Goal: Information Seeking & Learning: Learn about a topic

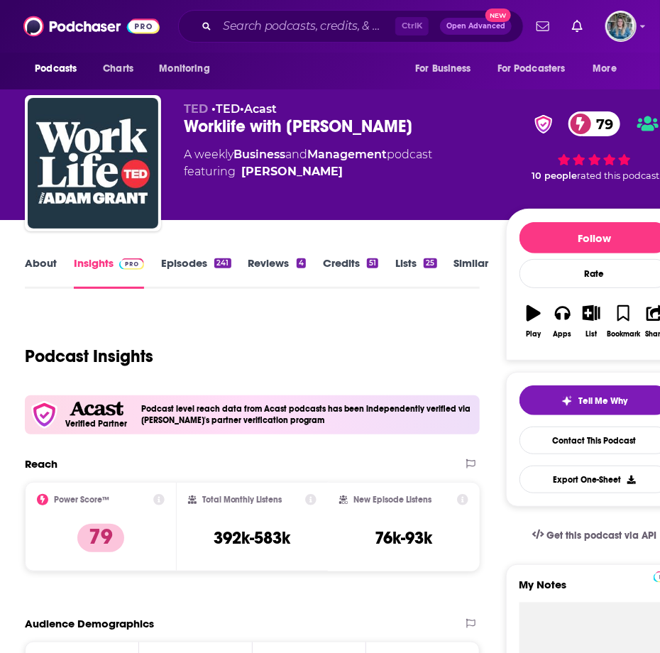
click at [472, 125] on div "Worklife with [PERSON_NAME] 79" at bounding box center [345, 126] width 322 height 21
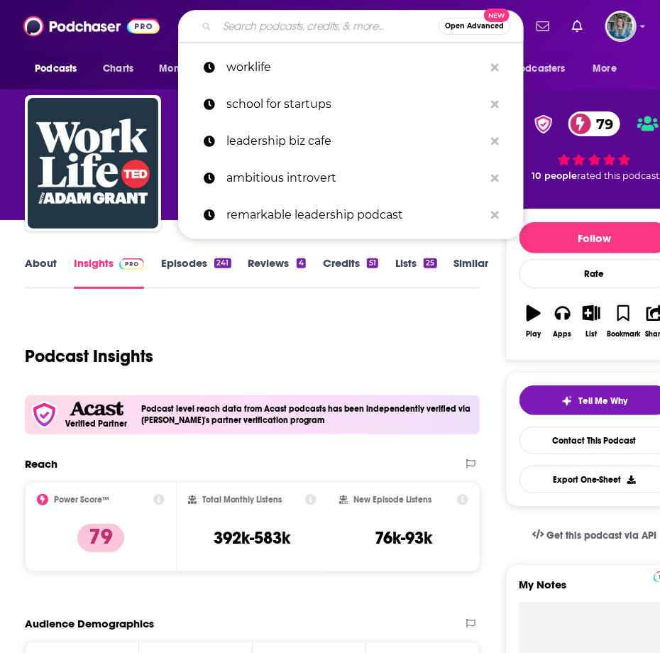
click at [315, 26] on input "Search podcasts, credits, & more..." at bounding box center [328, 26] width 222 height 23
paste input "Dare to Lead with [PERSON_NAME]"
type input "Dare to Lead with [PERSON_NAME]"
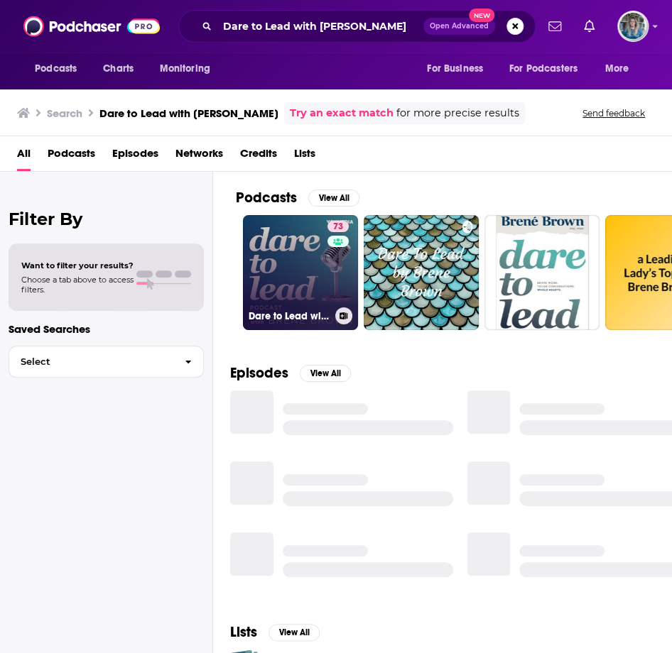
click at [289, 276] on link "73 Dare to Lead with [PERSON_NAME]" at bounding box center [300, 272] width 115 height 115
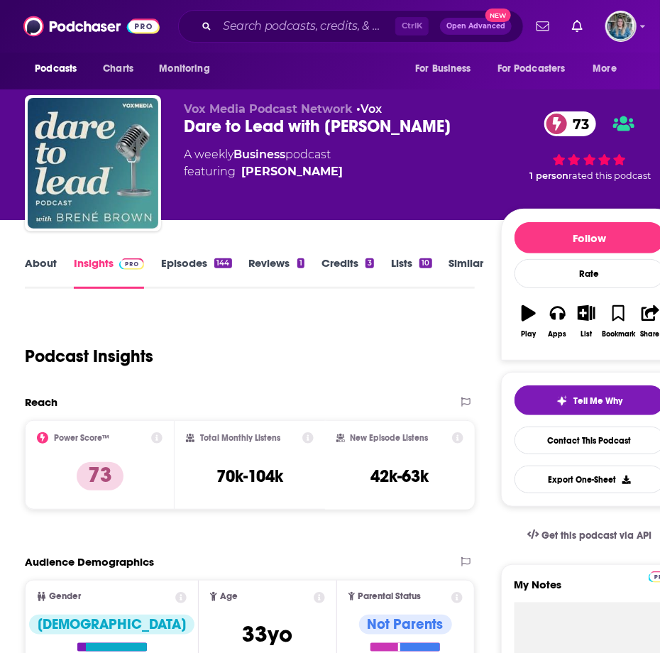
click at [32, 273] on link "About" at bounding box center [41, 272] width 32 height 33
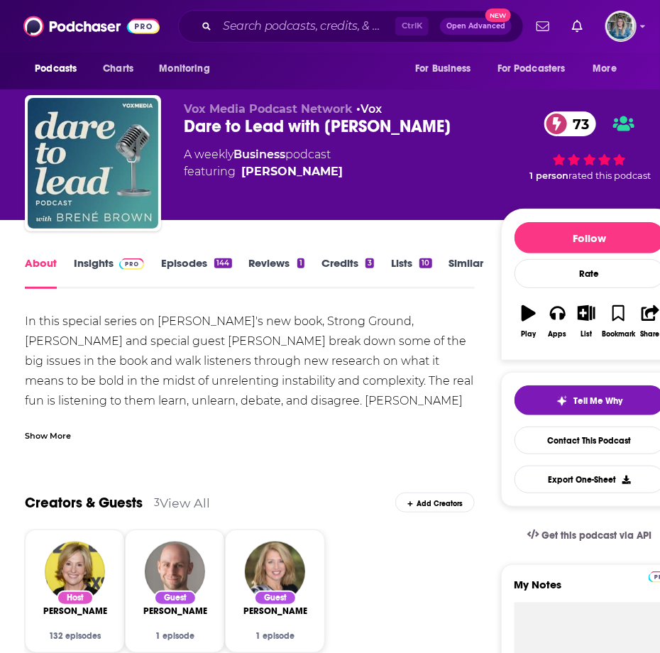
click at [34, 430] on div "Show More" at bounding box center [48, 434] width 46 height 13
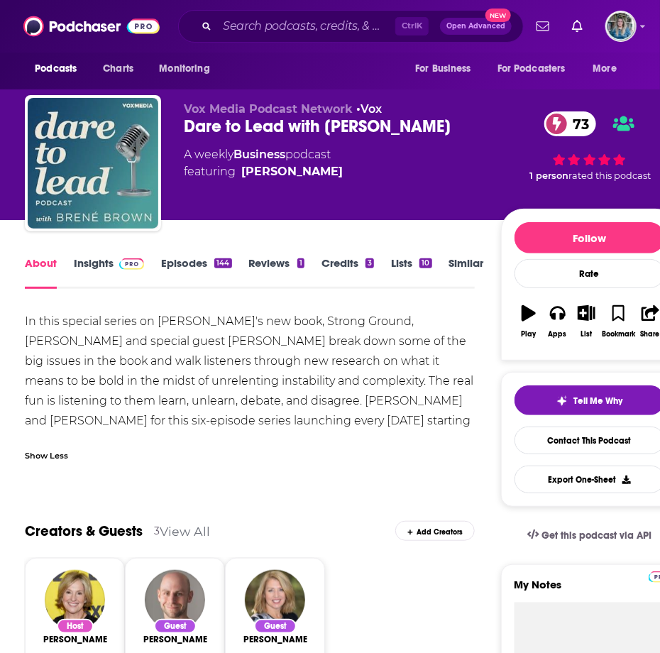
click at [110, 269] on link "Insights" at bounding box center [109, 272] width 70 height 33
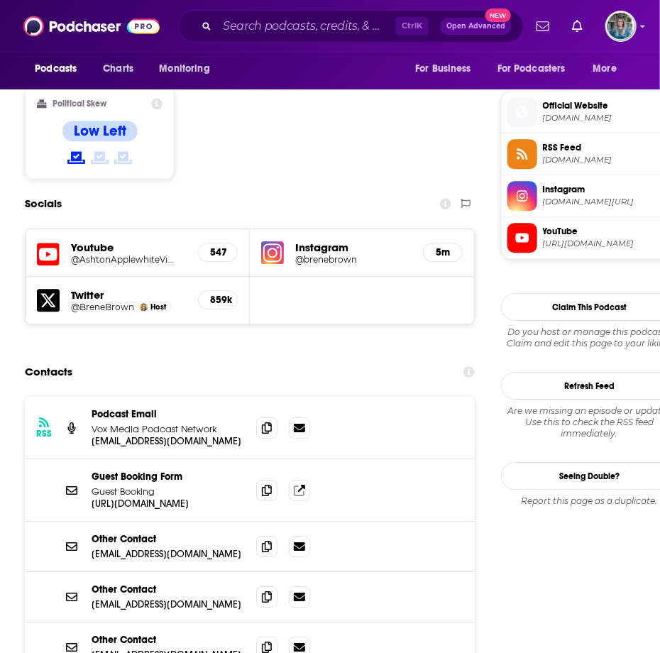
scroll to position [1207, 0]
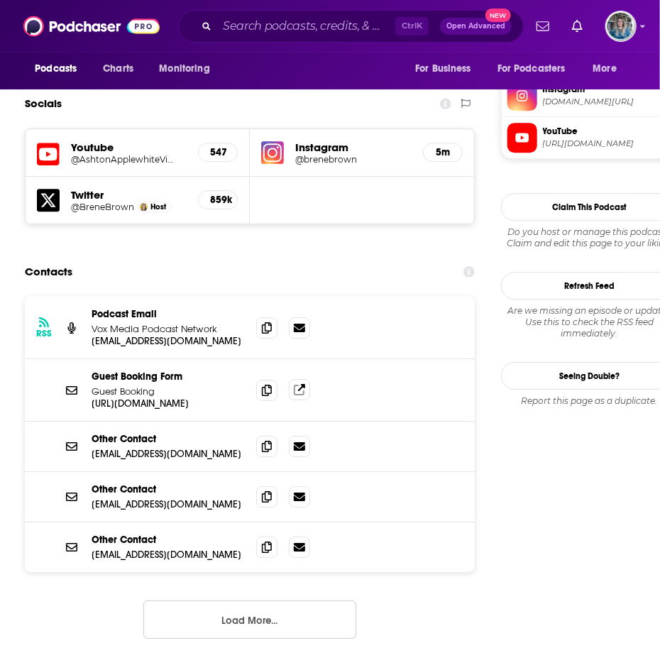
click at [305, 379] on link at bounding box center [299, 389] width 21 height 21
click at [284, 18] on input "Search podcasts, credits, & more..." at bounding box center [306, 26] width 178 height 23
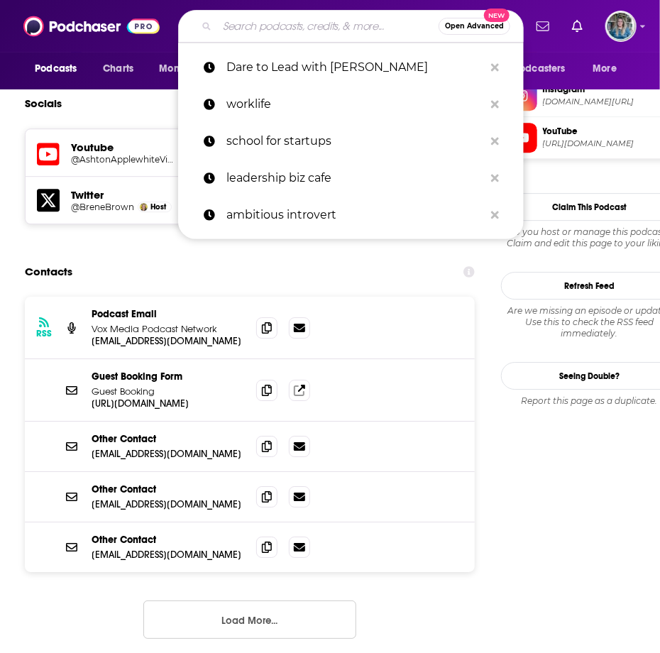
paste input "Coaching for Leaders"
type input "Coaching for Leaders"
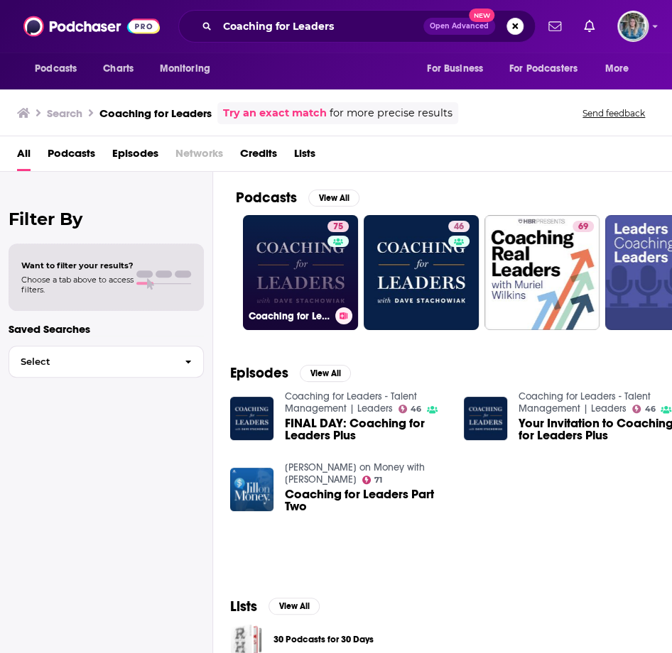
click at [298, 252] on link "75 Coaching for Leaders" at bounding box center [300, 272] width 115 height 115
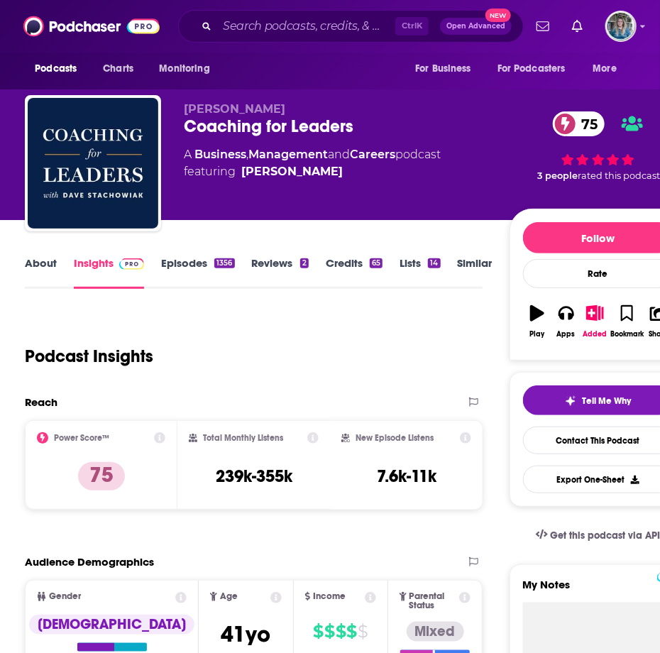
click at [46, 256] on link "About" at bounding box center [41, 272] width 32 height 33
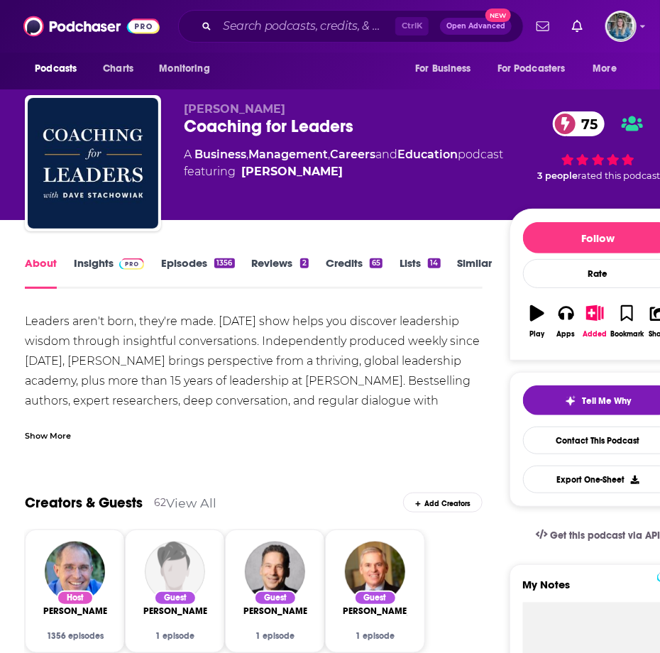
click at [68, 422] on div "Show More" at bounding box center [254, 430] width 458 height 24
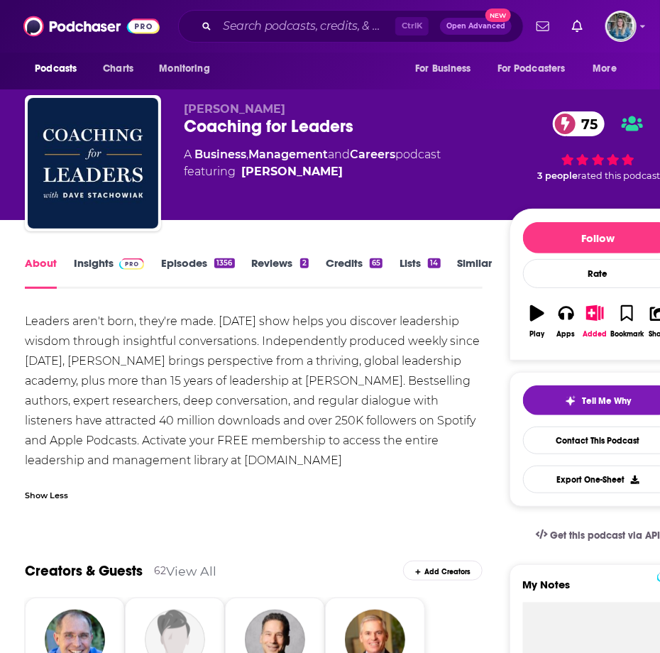
click at [104, 255] on div "About Insights Episodes 1356 Reviews 2 Credits 65 Lists 14 Similar" at bounding box center [254, 271] width 458 height 35
click at [91, 271] on link "Insights" at bounding box center [109, 272] width 70 height 33
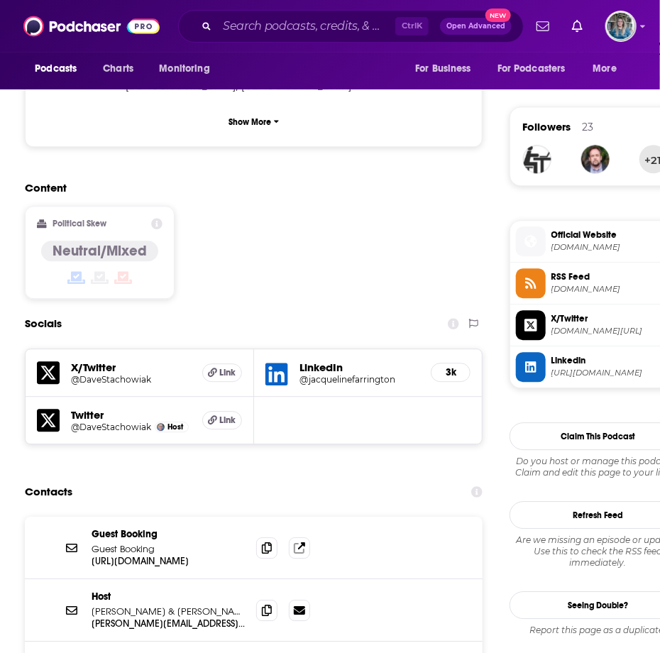
scroll to position [1136, 0]
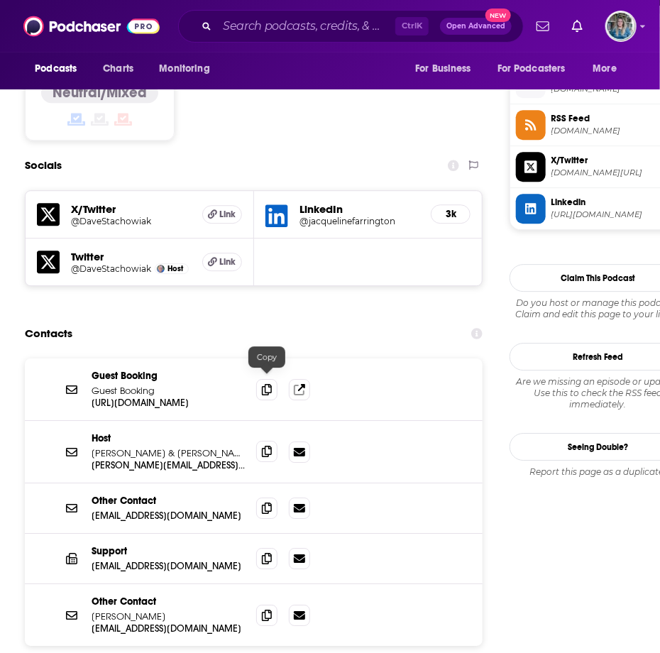
click at [270, 446] on icon at bounding box center [267, 451] width 10 height 11
click at [304, 379] on link at bounding box center [299, 389] width 21 height 21
click at [290, 33] on input "Search podcasts, credits, & more..." at bounding box center [306, 26] width 178 height 23
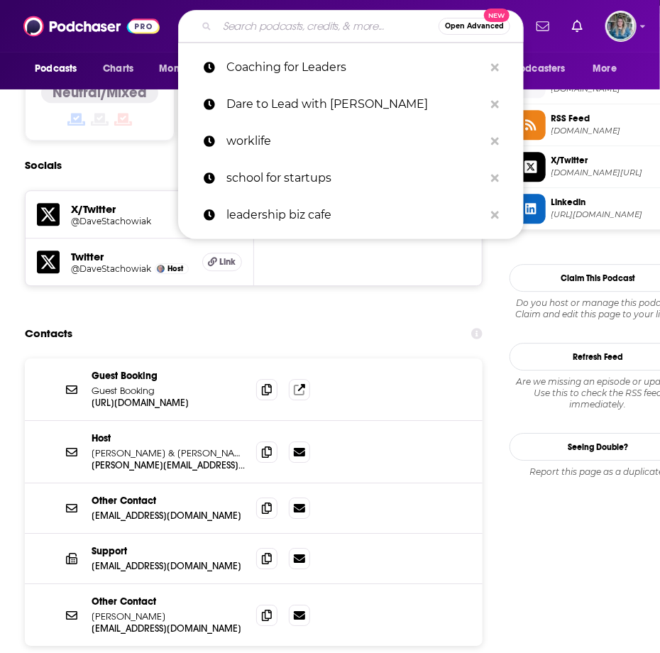
paste input "Masters of Scale"
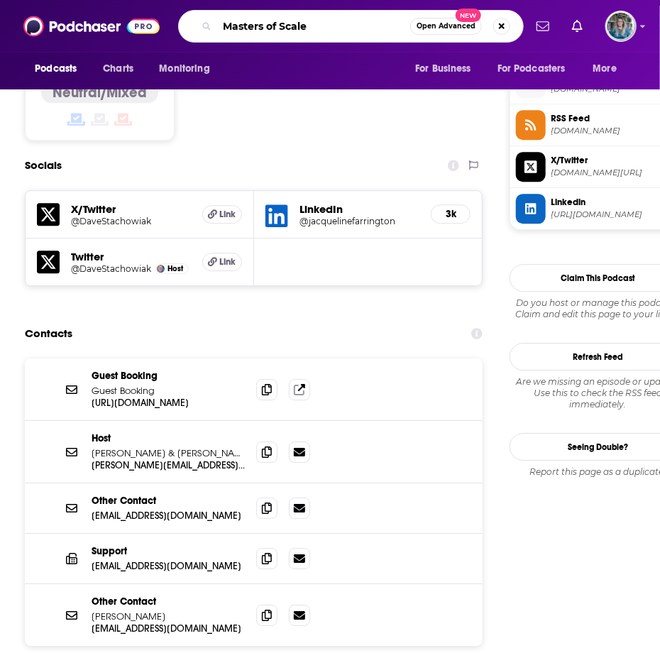
type input "Masters of Scale"
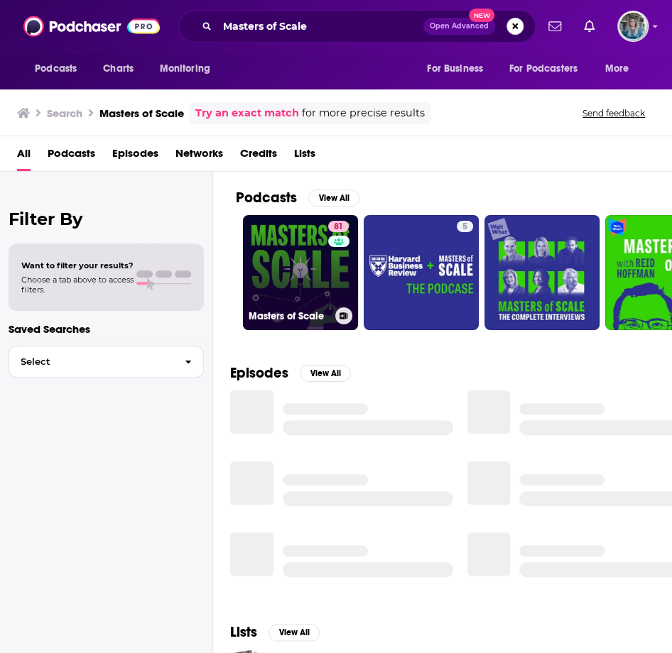
click at [295, 258] on link "81 Masters of Scale" at bounding box center [300, 272] width 115 height 115
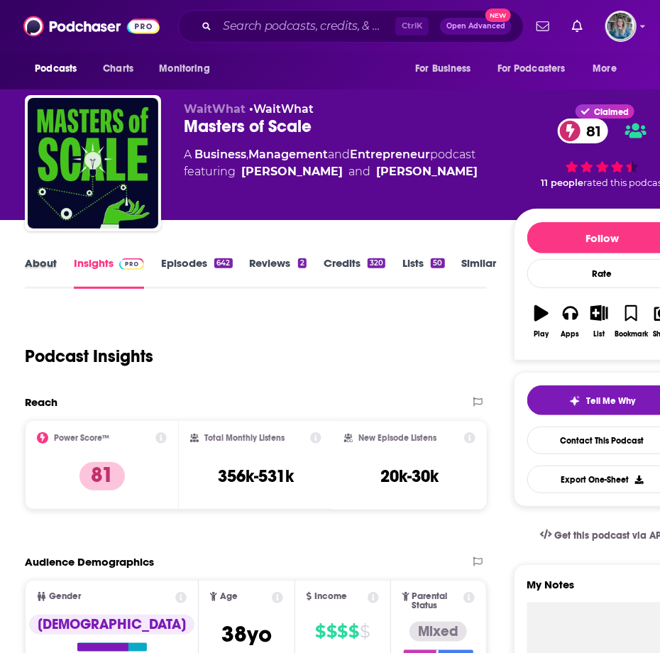
click at [57, 258] on div "About" at bounding box center [49, 272] width 49 height 33
click at [42, 266] on link "About" at bounding box center [41, 272] width 32 height 33
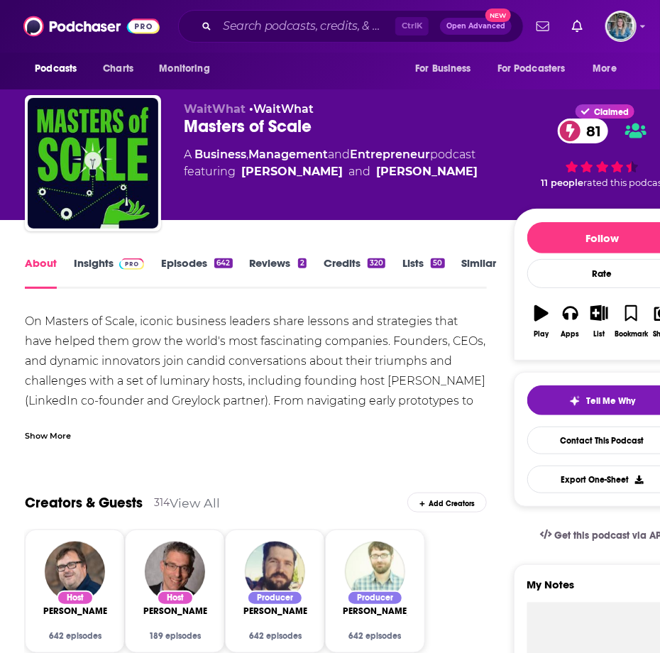
click at [48, 439] on div "Show More" at bounding box center [48, 434] width 46 height 13
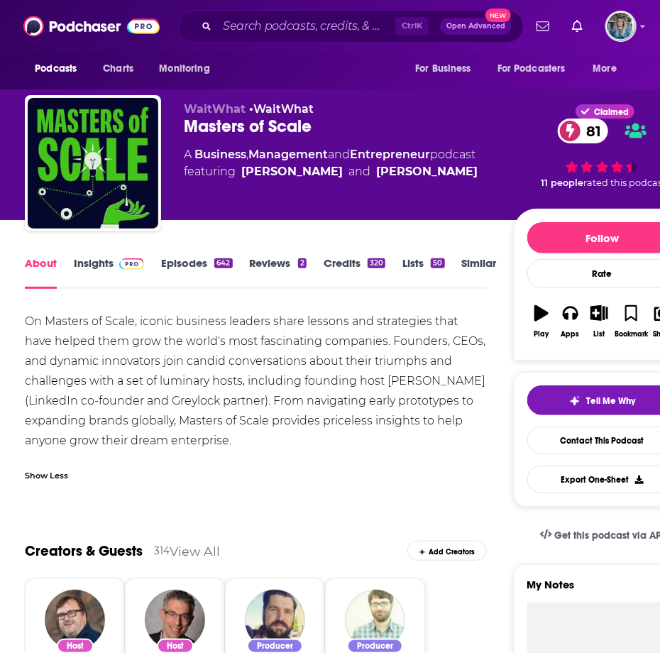
click at [108, 273] on link "Insights" at bounding box center [109, 272] width 70 height 33
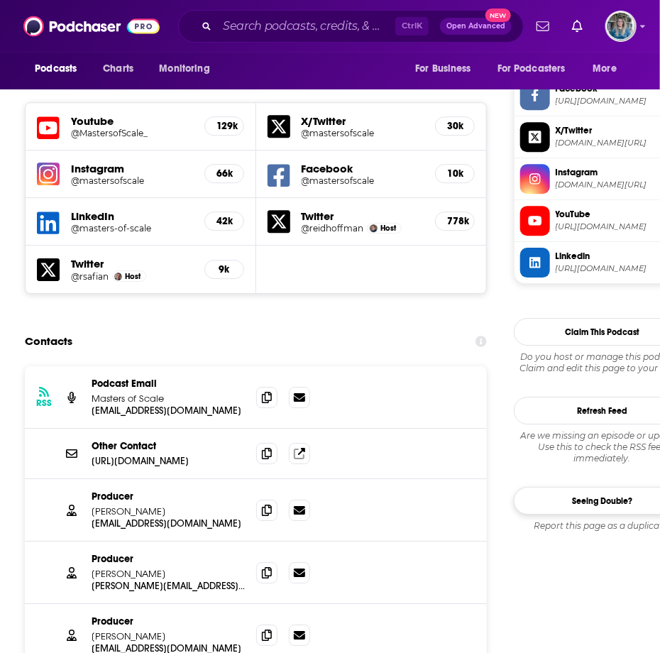
scroll to position [1278, 0]
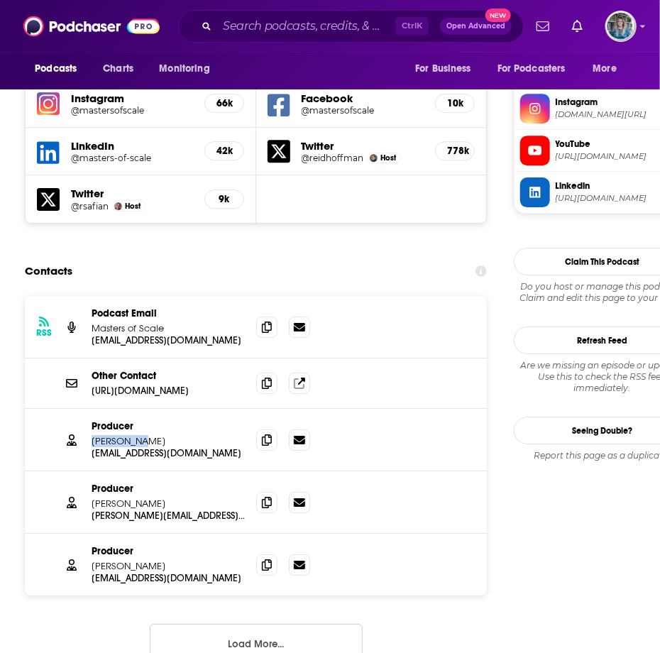
drag, startPoint x: 148, startPoint y: 374, endPoint x: 92, endPoint y: 374, distance: 56.1
click at [92, 435] on p "[PERSON_NAME]" at bounding box center [168, 441] width 153 height 12
drag, startPoint x: 92, startPoint y: 374, endPoint x: 133, endPoint y: 376, distance: 41.2
copy p "[PERSON_NAME]"
click at [273, 316] on span at bounding box center [266, 326] width 21 height 21
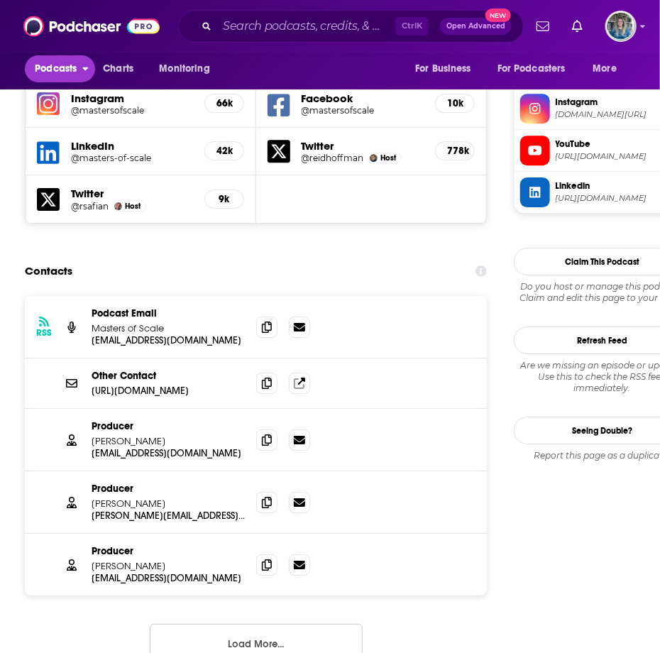
click at [41, 70] on span "Podcasts" at bounding box center [56, 69] width 42 height 20
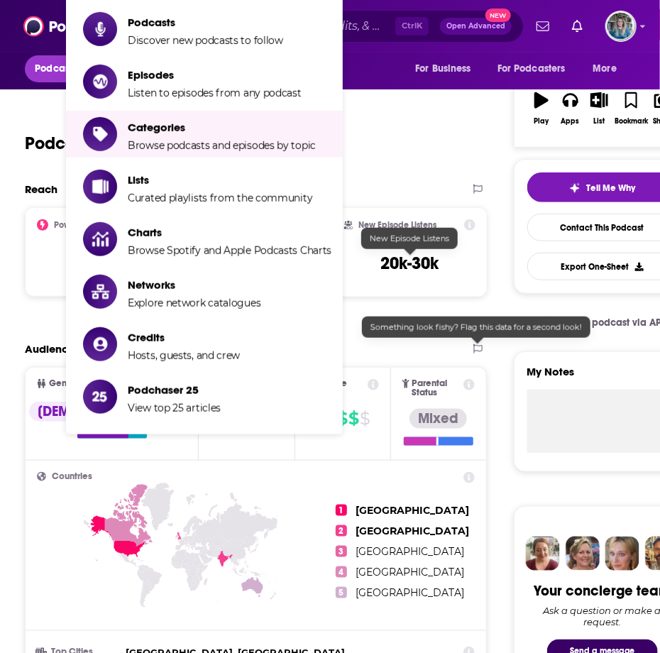
scroll to position [0, 0]
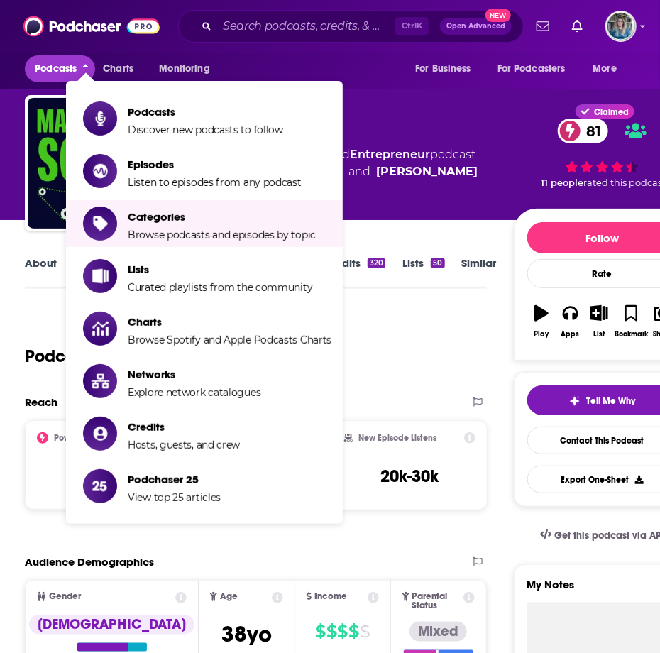
click at [425, 377] on div "Podcast Insights" at bounding box center [250, 348] width 451 height 72
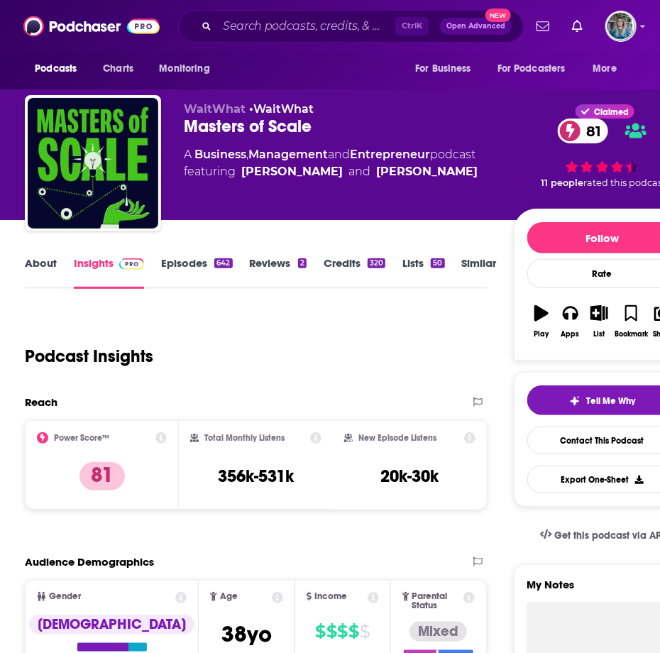
click at [27, 266] on link "About" at bounding box center [41, 272] width 32 height 33
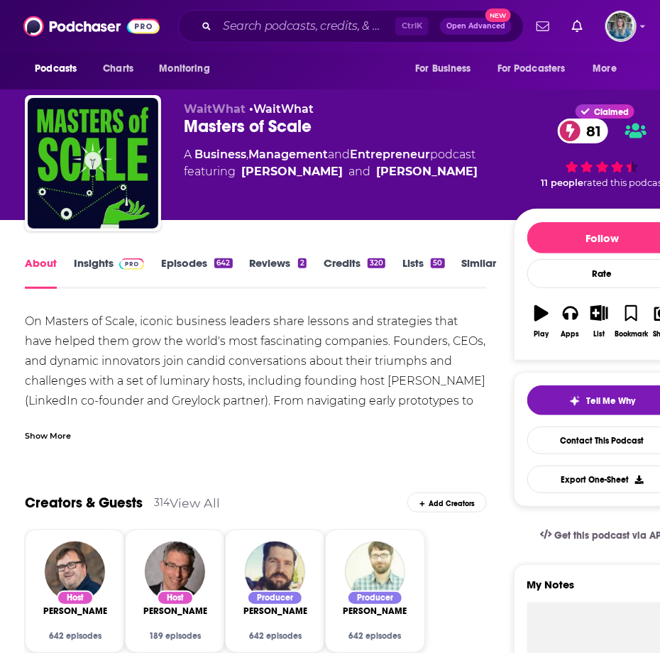
click at [53, 431] on div "Show More" at bounding box center [48, 434] width 46 height 13
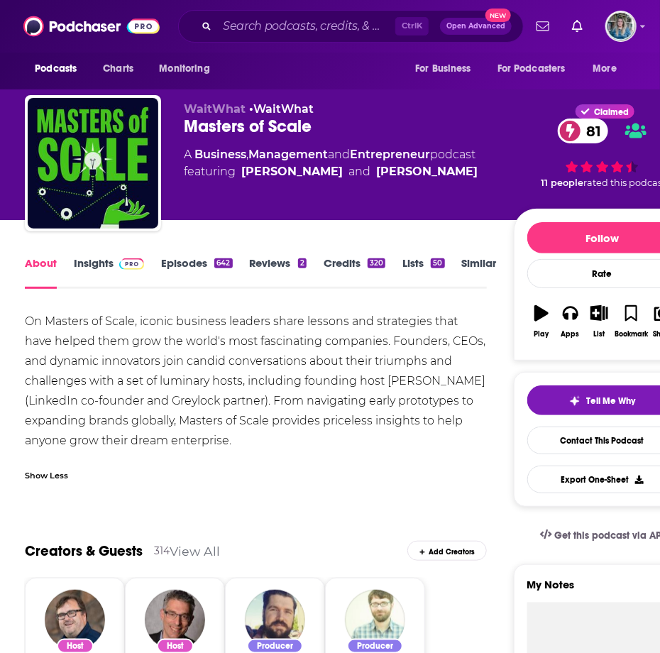
click at [428, 107] on p "WaitWhat • [GEOGRAPHIC_DATA]" at bounding box center [349, 108] width 330 height 13
click at [354, 42] on div "Ctrl K Open Advanced New" at bounding box center [351, 26] width 346 height 33
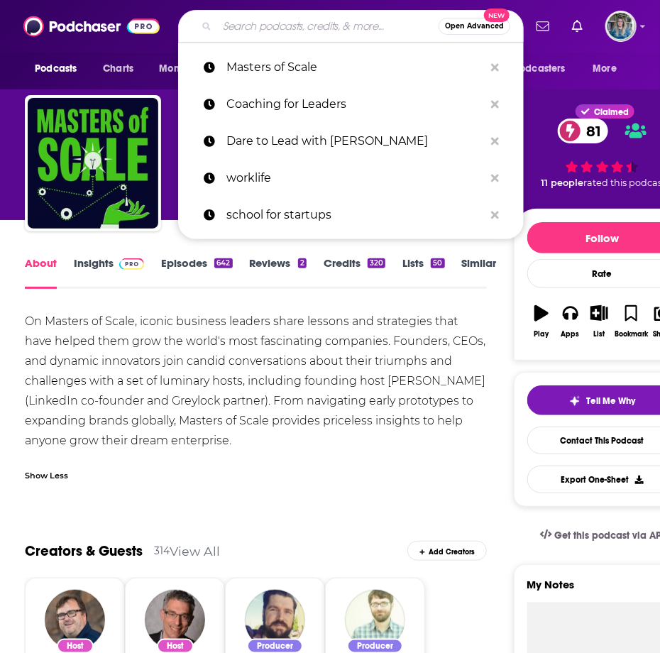
click at [352, 27] on input "Search podcasts, credits, & more..." at bounding box center [328, 26] width 222 height 23
paste input "How I Built This"
type input "How I Built This"
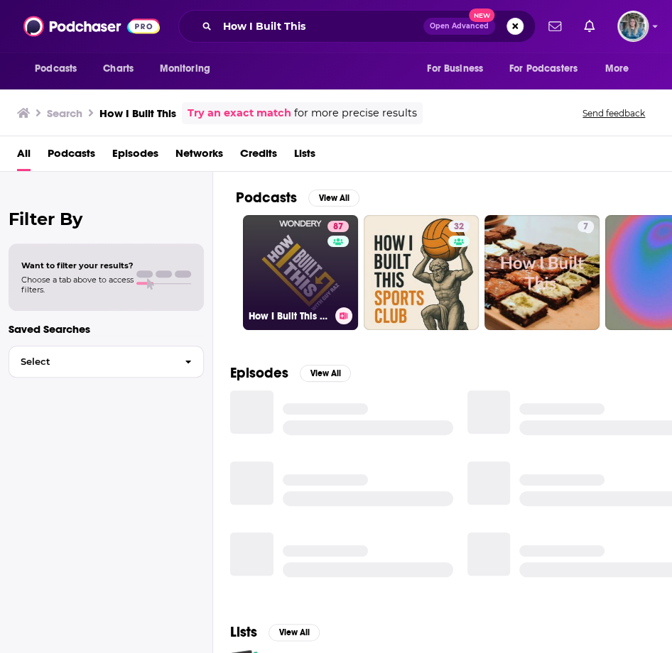
click at [303, 263] on link "87 How I Built This with [PERSON_NAME]" at bounding box center [300, 272] width 115 height 115
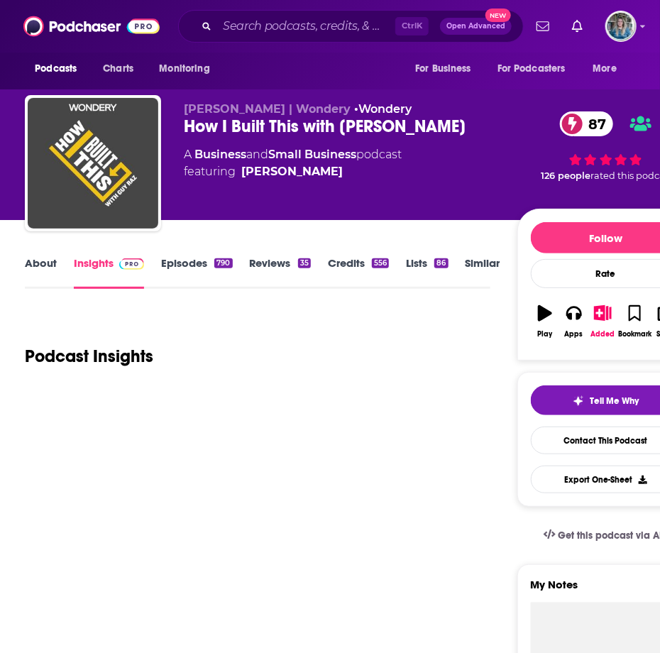
click at [49, 268] on link "About" at bounding box center [41, 272] width 32 height 33
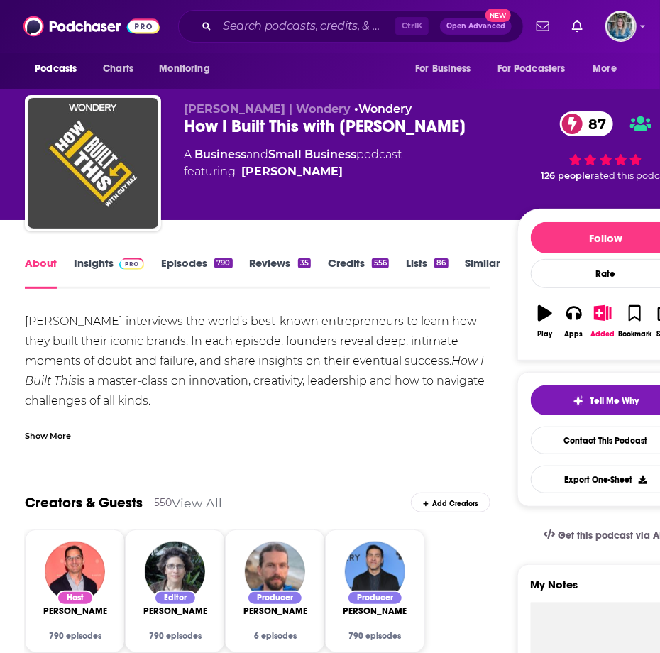
click at [68, 429] on div "Show More" at bounding box center [48, 434] width 46 height 13
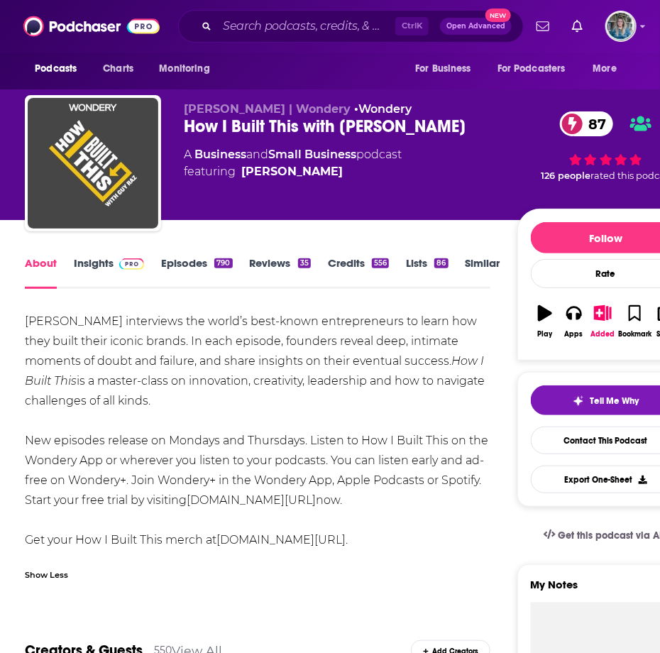
click at [94, 264] on link "Insights" at bounding box center [109, 272] width 70 height 33
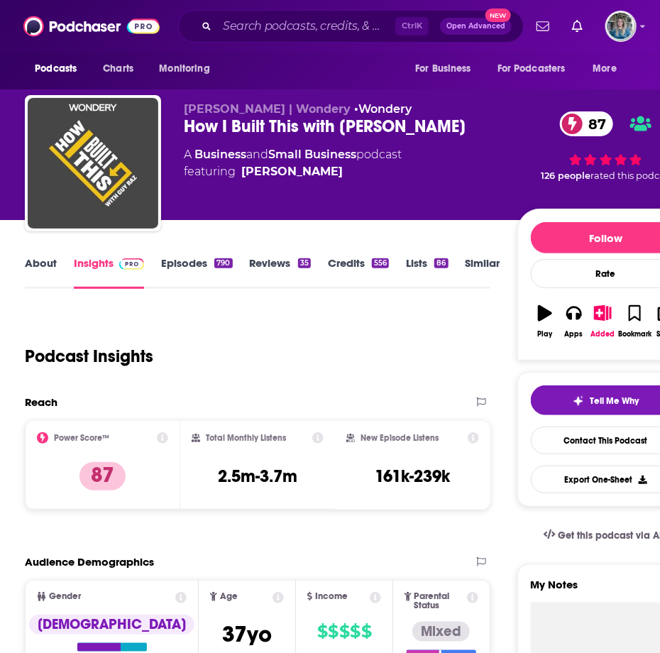
click at [36, 264] on link "About" at bounding box center [41, 272] width 32 height 33
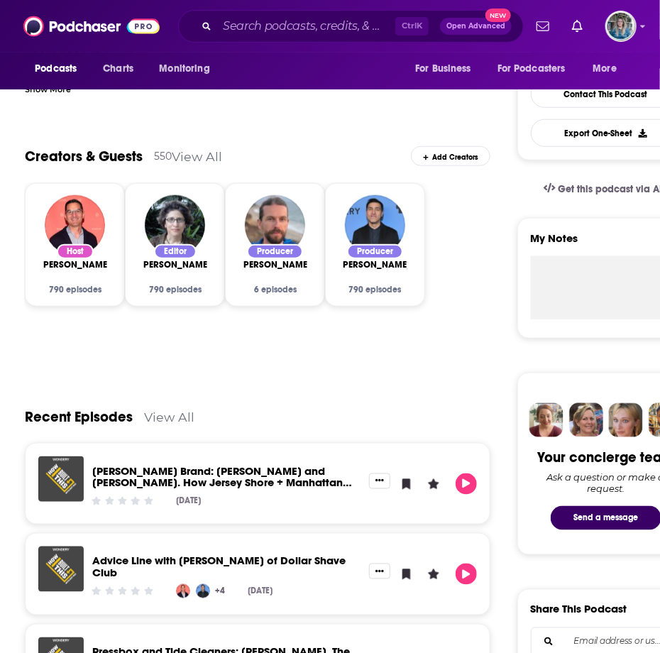
scroll to position [97, 0]
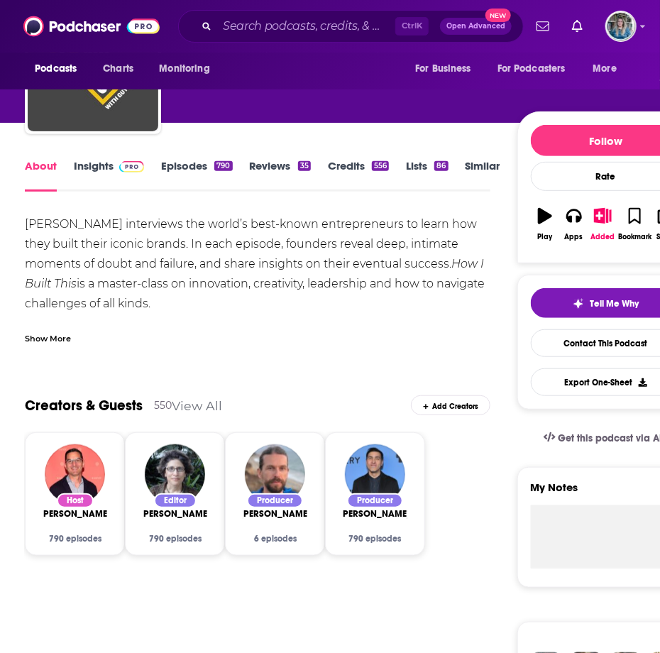
click at [116, 168] on span at bounding box center [129, 165] width 31 height 13
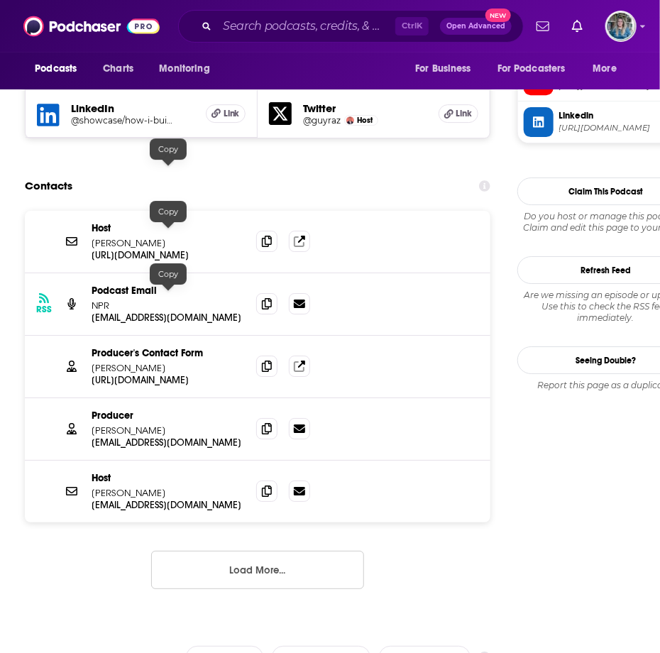
scroll to position [1349, 0]
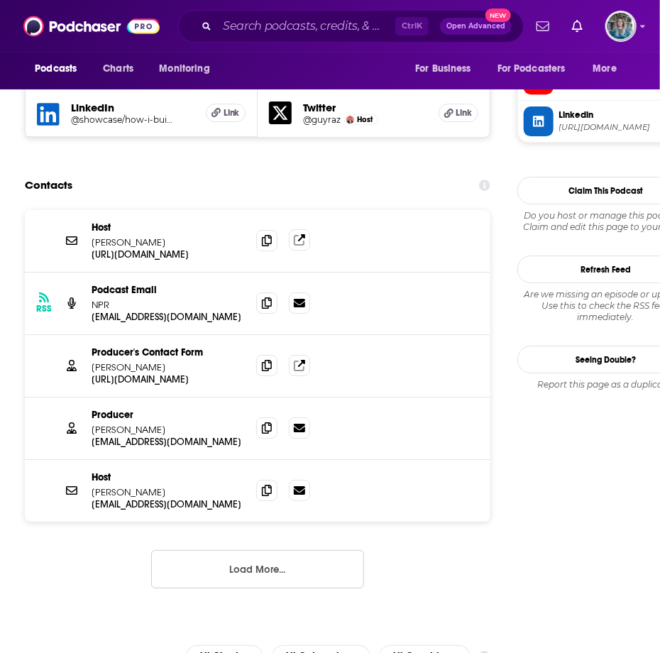
click at [295, 235] on icon at bounding box center [299, 240] width 11 height 11
click at [271, 297] on icon at bounding box center [267, 302] width 10 height 11
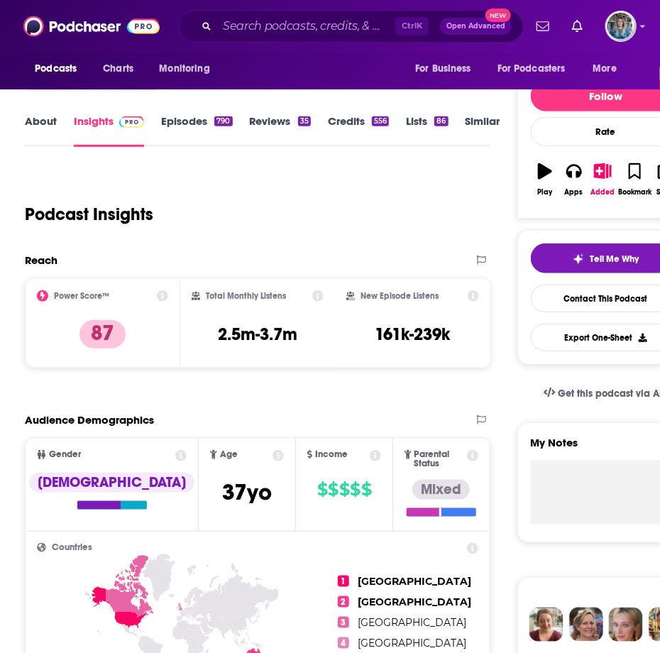
scroll to position [0, 0]
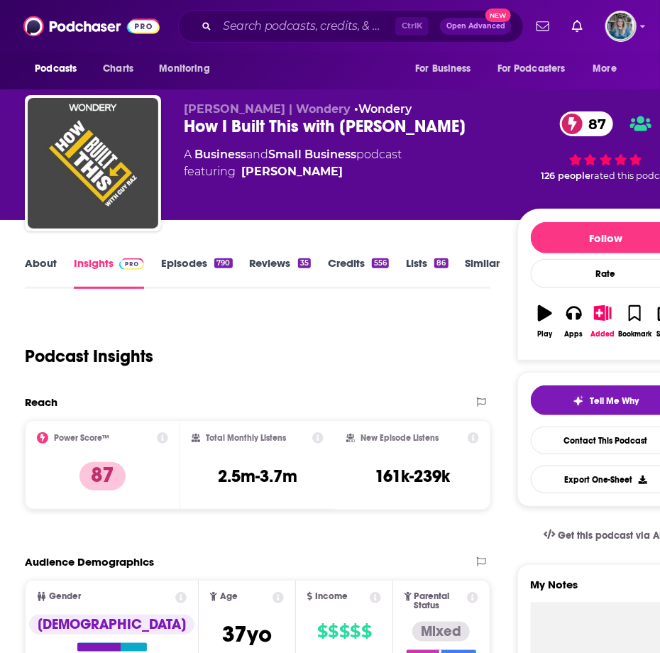
drag, startPoint x: 446, startPoint y: 346, endPoint x: 308, endPoint y: 121, distance: 263.9
click at [445, 347] on div "Podcast Insights" at bounding box center [252, 348] width 455 height 72
drag, startPoint x: 267, startPoint y: 42, endPoint x: 288, endPoint y: 28, distance: 25.6
click at [268, 42] on div "Ctrl K Open Advanced New" at bounding box center [351, 26] width 346 height 33
click at [290, 27] on input "Search podcasts, credits, & more..." at bounding box center [306, 26] width 178 height 23
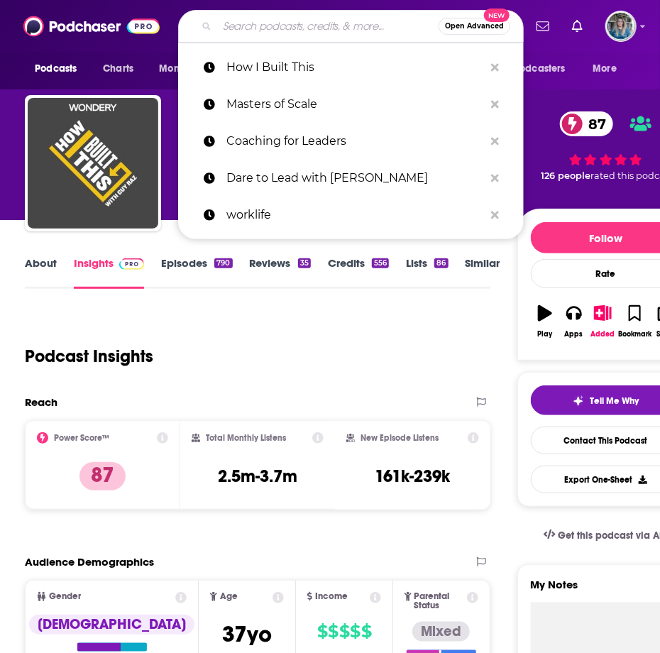
paste input "At the Table with [PERSON_NAME]"
type input "At the Table with [PERSON_NAME]"
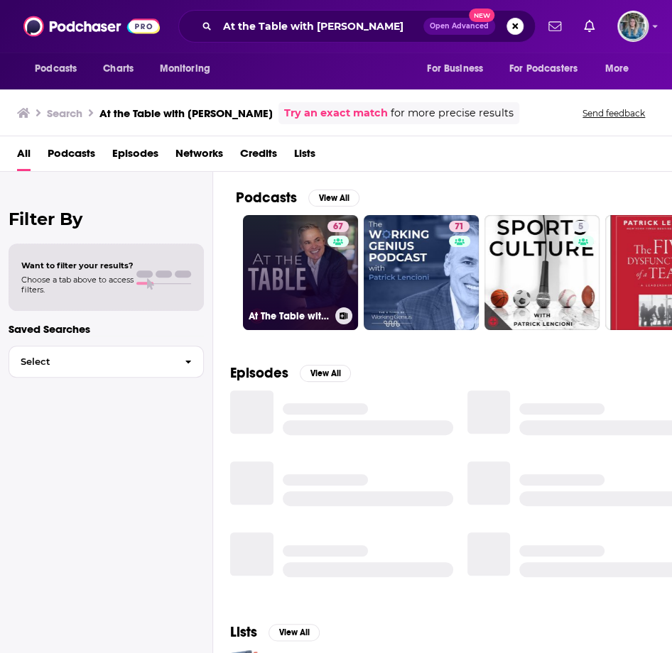
click at [273, 269] on link "67 At The Table with [PERSON_NAME]" at bounding box center [300, 272] width 115 height 115
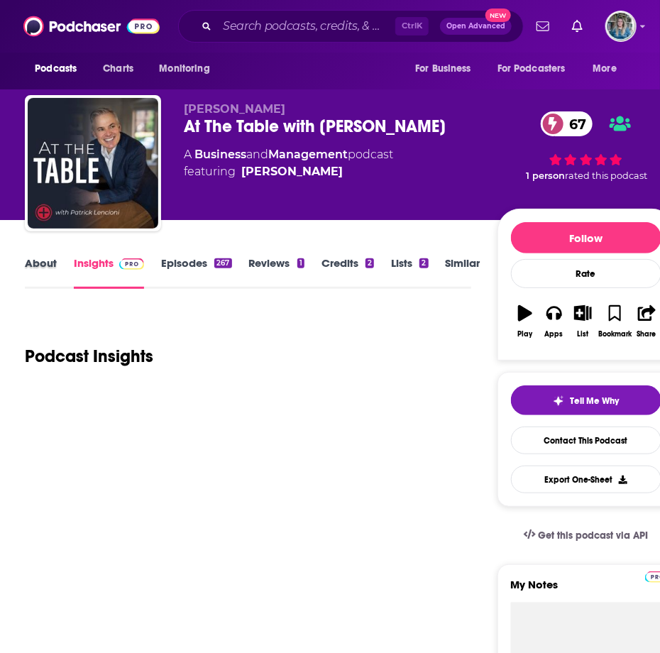
click at [58, 264] on div "About" at bounding box center [49, 272] width 49 height 33
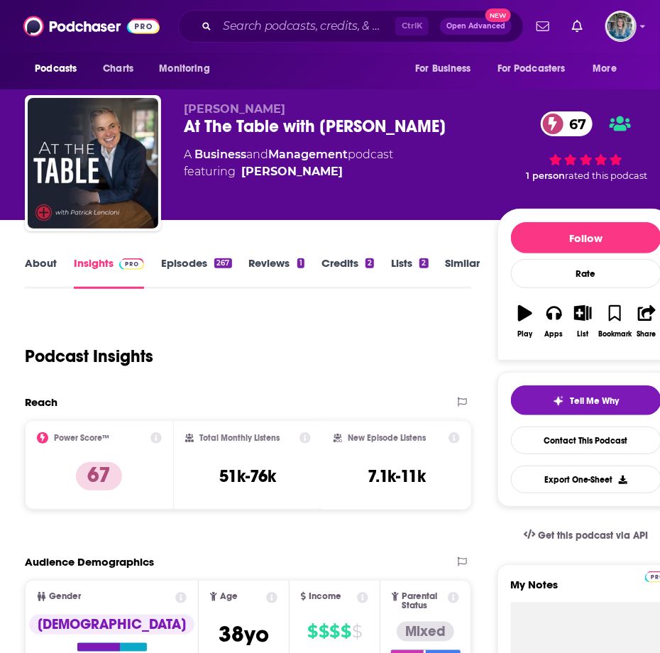
click at [38, 286] on link "About" at bounding box center [41, 272] width 32 height 33
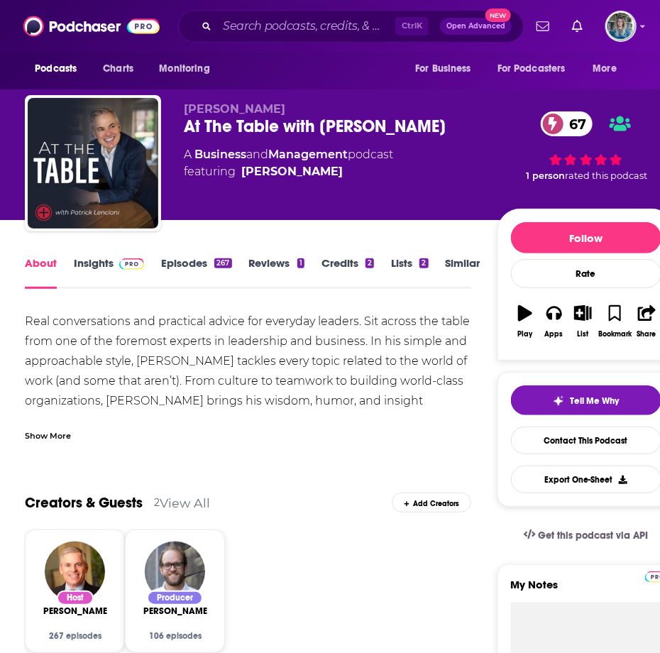
click at [43, 434] on div "Show More" at bounding box center [48, 434] width 46 height 13
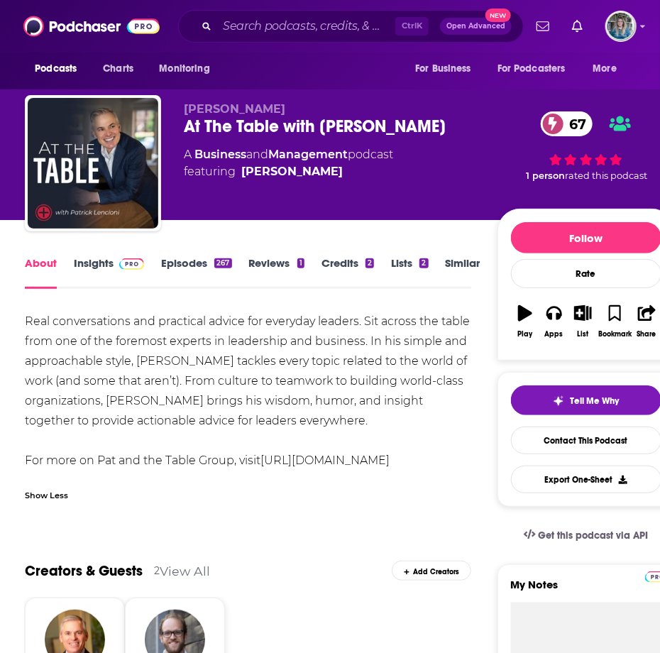
click at [101, 272] on link "Insights" at bounding box center [109, 272] width 70 height 33
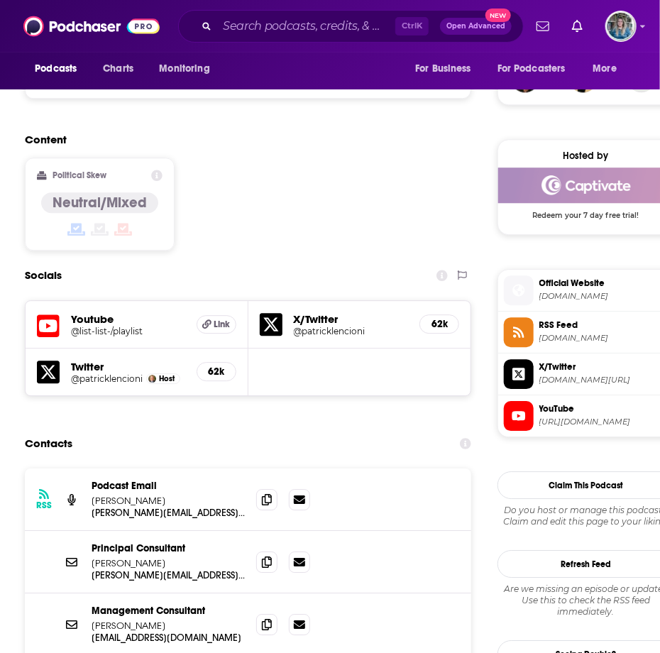
scroll to position [1136, 0]
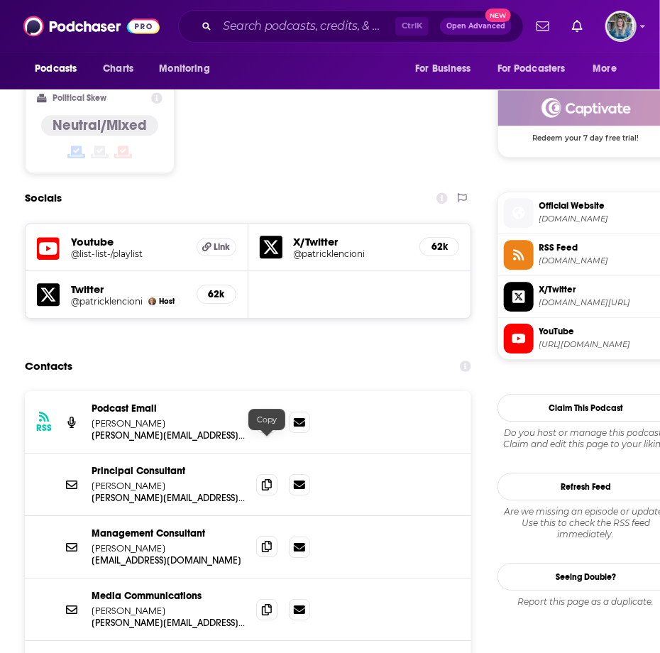
click at [267, 541] on icon at bounding box center [267, 546] width 10 height 11
click at [290, 40] on div "Ctrl K Open Advanced New" at bounding box center [351, 26] width 346 height 33
click at [293, 26] on input "Search podcasts, credits, & more..." at bounding box center [306, 26] width 178 height 23
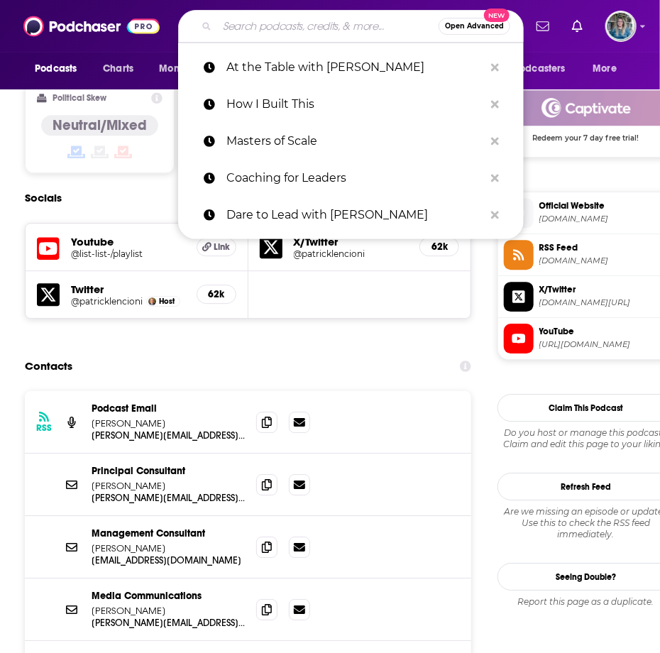
paste input "No Bullsh!t Leadership"
type input "No Bullsh!t Leadership"
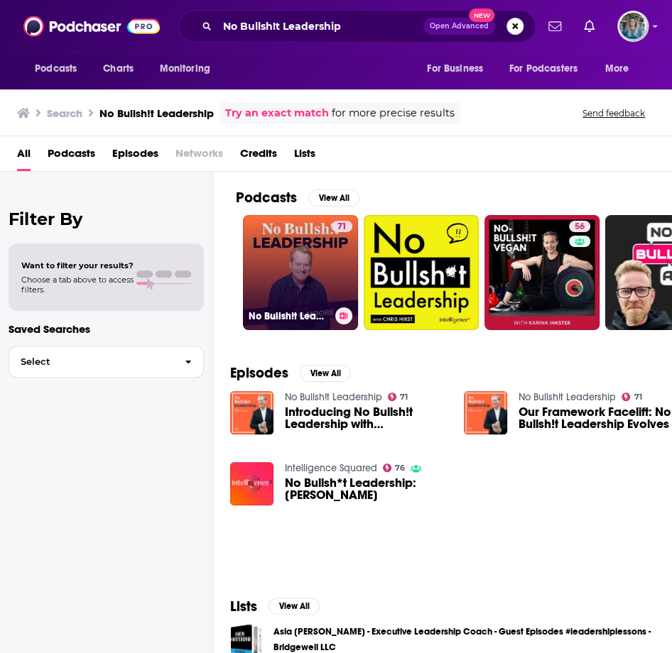
click at [273, 261] on link "71 No Bullsh!t Leadership" at bounding box center [300, 272] width 115 height 115
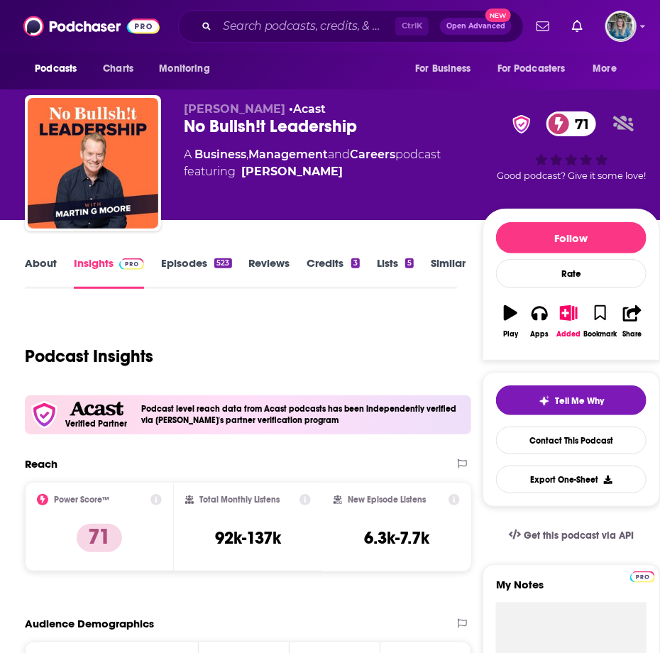
click at [170, 260] on link "Episodes 523" at bounding box center [196, 272] width 70 height 33
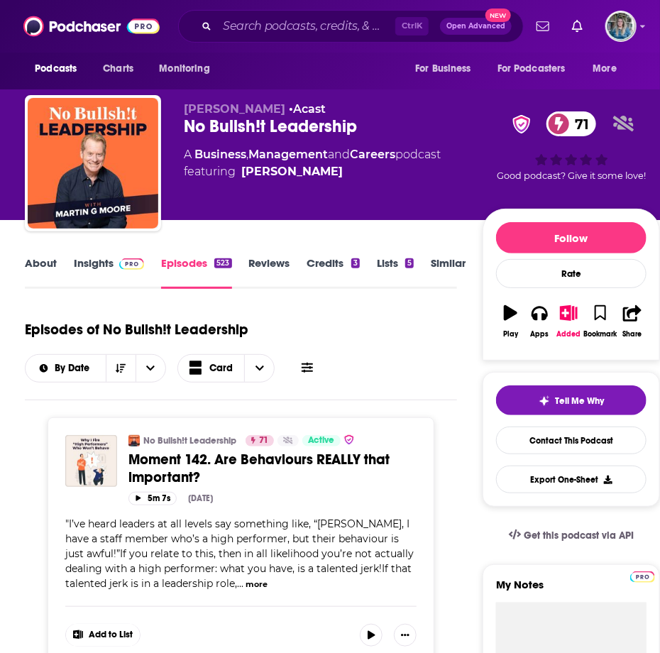
click at [43, 261] on link "About" at bounding box center [41, 272] width 32 height 33
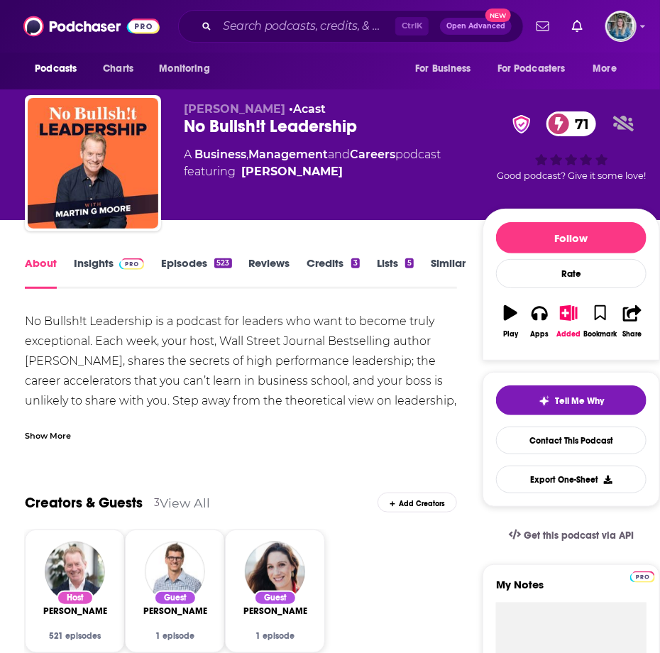
click at [58, 438] on div "Show More" at bounding box center [48, 434] width 46 height 13
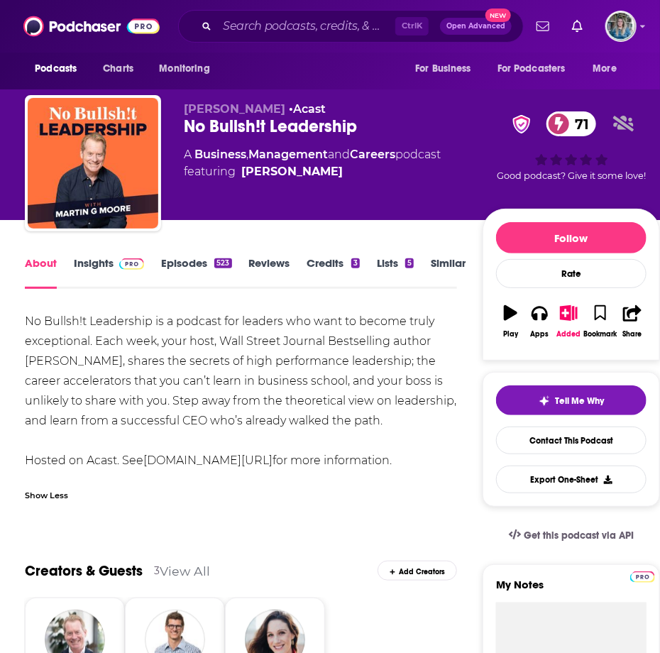
click at [111, 272] on link "Insights" at bounding box center [109, 272] width 70 height 33
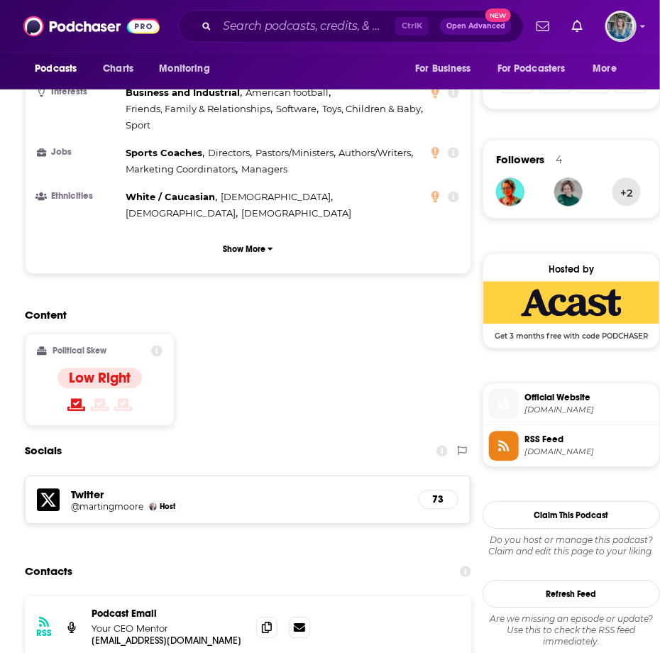
scroll to position [1136, 0]
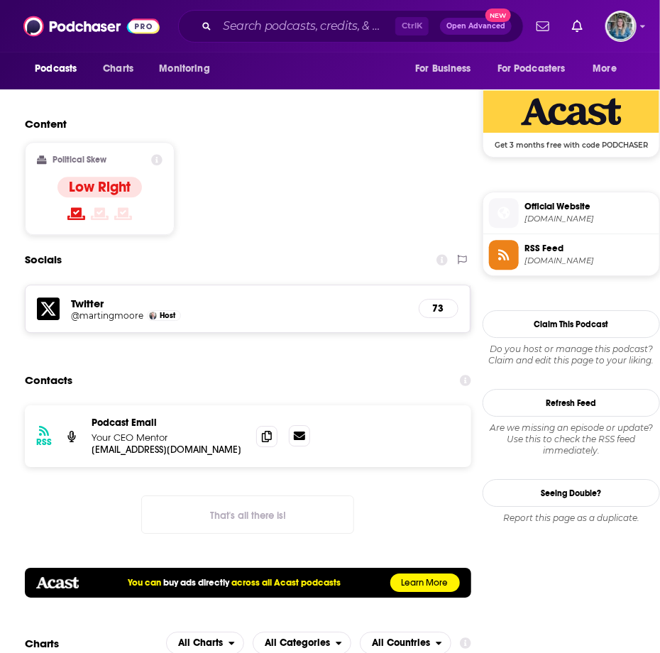
click at [297, 430] on icon at bounding box center [299, 435] width 11 height 11
click at [578, 224] on span "[DOMAIN_NAME]" at bounding box center [589, 219] width 129 height 11
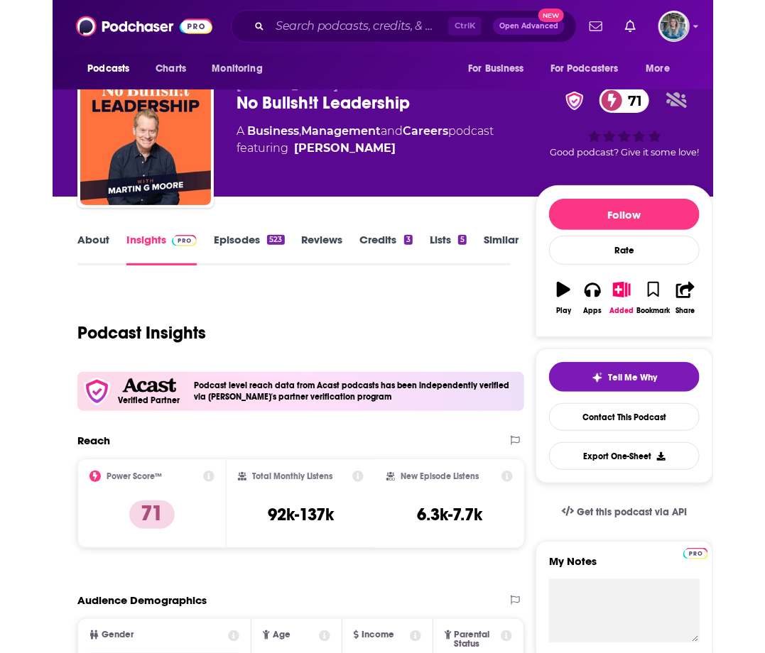
scroll to position [0, 0]
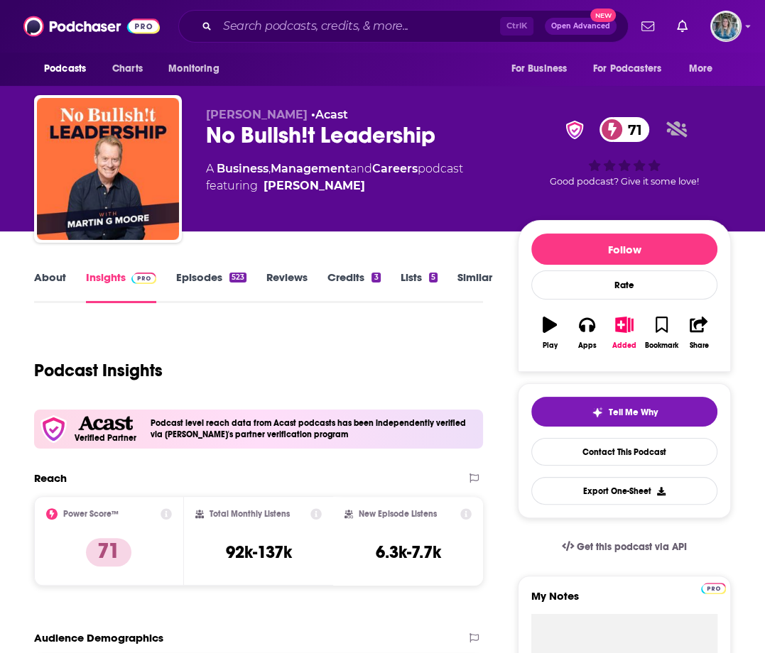
click at [522, 213] on div "71 Good podcast? Give it some love!" at bounding box center [624, 172] width 213 height 128
click at [273, 25] on input "Search podcasts, credits, & more..." at bounding box center [358, 26] width 283 height 23
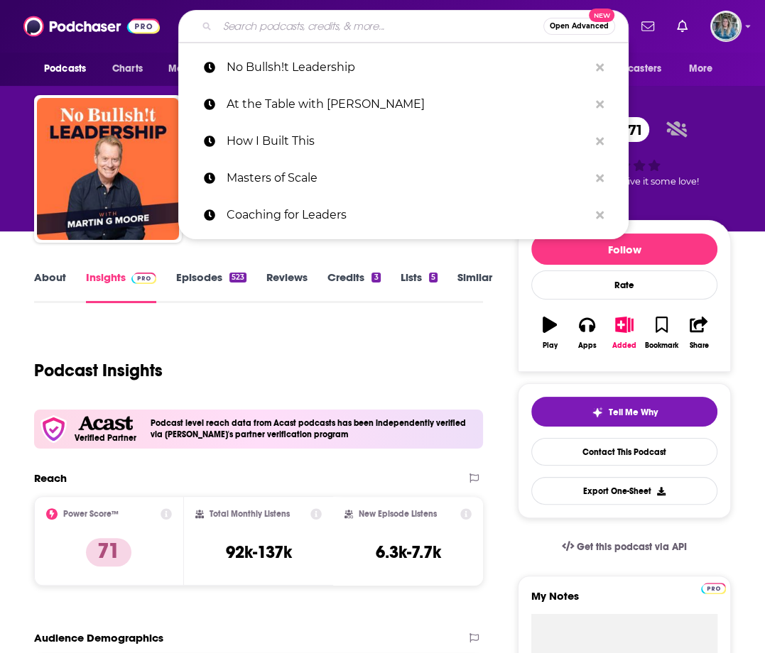
paste input "The Learning Leader Show"
type input "The Learning Leader Show"
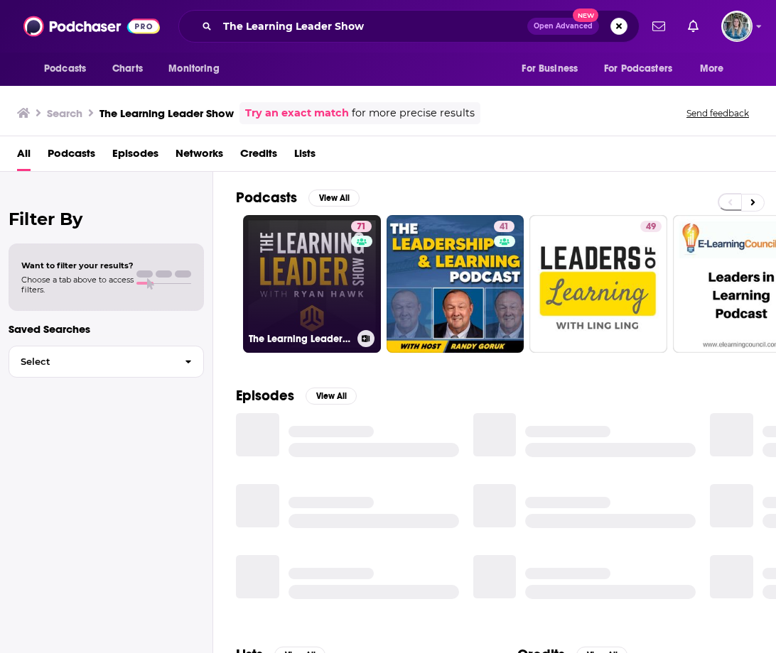
click at [298, 266] on link "71 The Learning Leader Show With [PERSON_NAME]" at bounding box center [312, 284] width 138 height 138
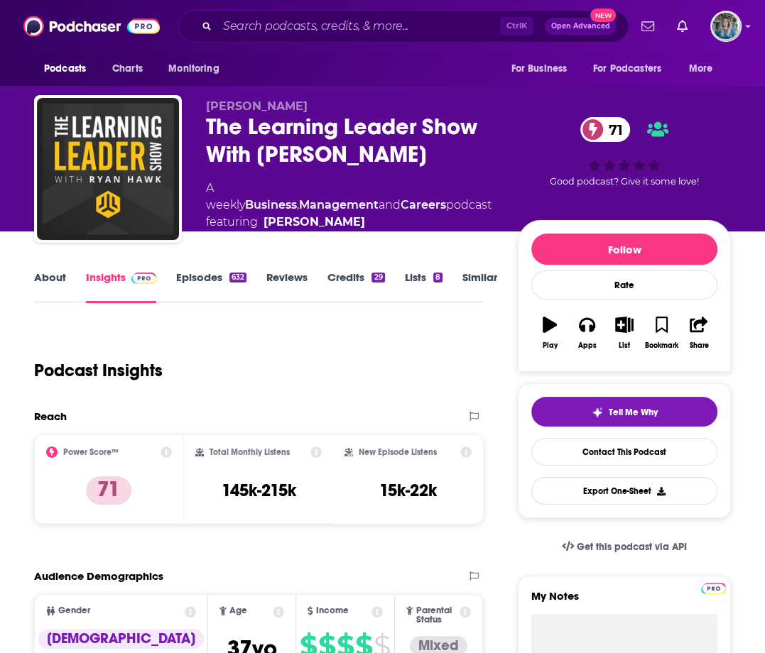
click at [53, 276] on link "About" at bounding box center [50, 287] width 32 height 33
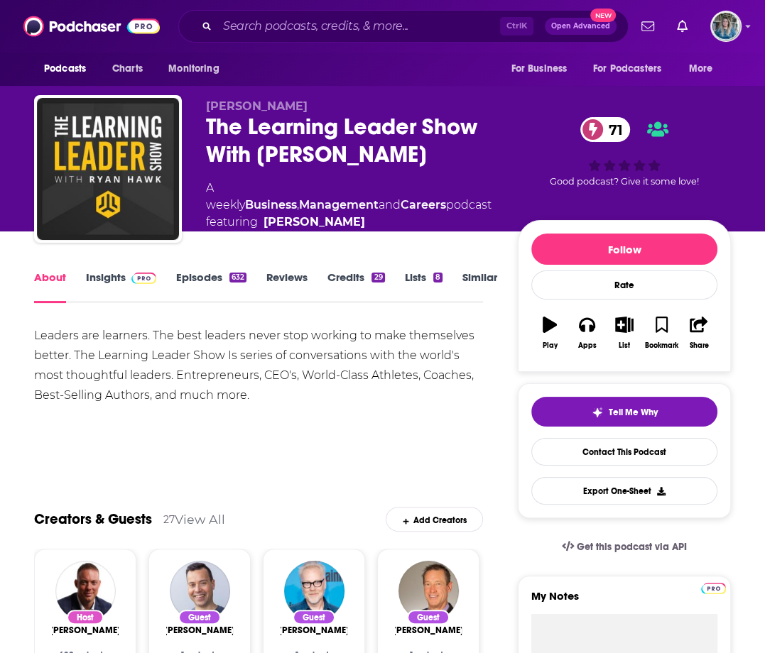
click at [146, 283] on img at bounding box center [143, 278] width 25 height 11
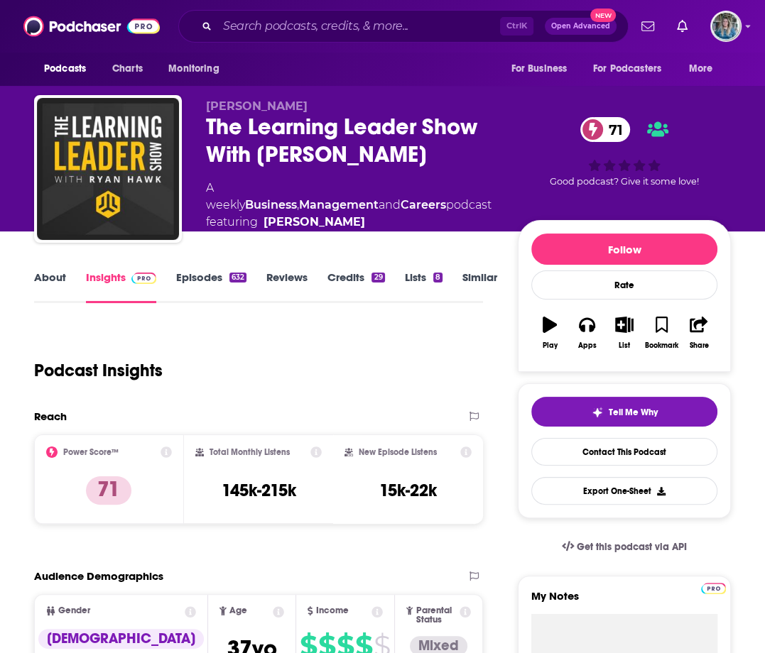
click at [187, 268] on div "About Insights Episodes 632 Reviews Credits 29 Lists 8 Similar" at bounding box center [258, 285] width 449 height 35
click at [208, 288] on link "Episodes 632" at bounding box center [211, 287] width 70 height 33
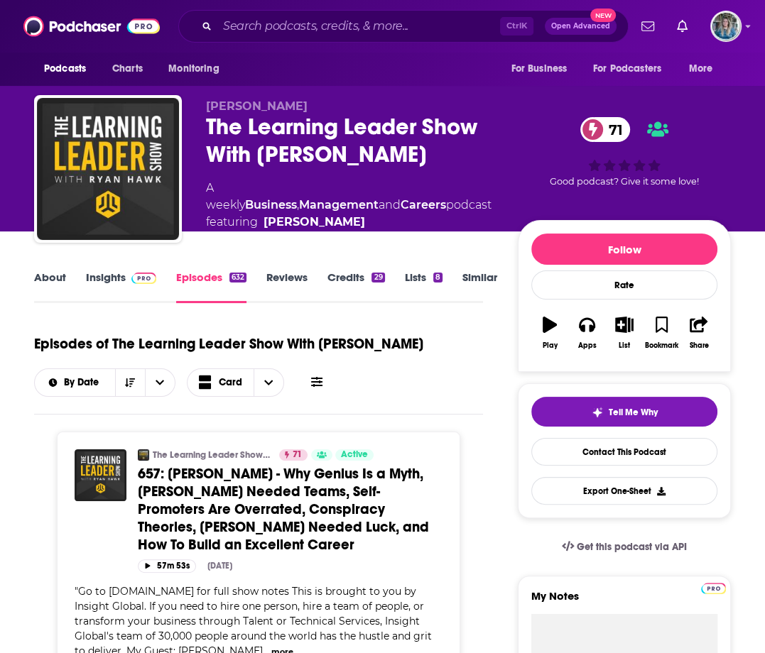
click at [103, 271] on link "Insights" at bounding box center [121, 287] width 70 height 33
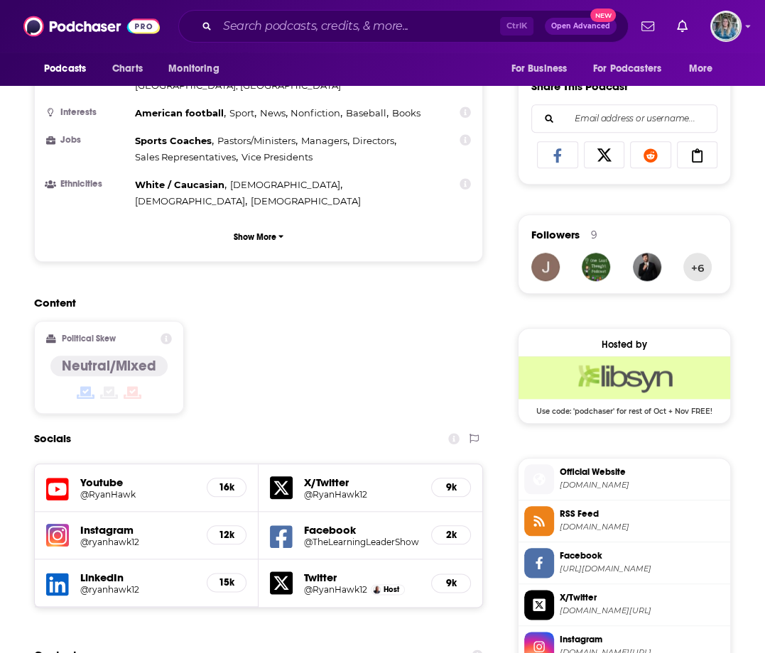
scroll to position [994, 0]
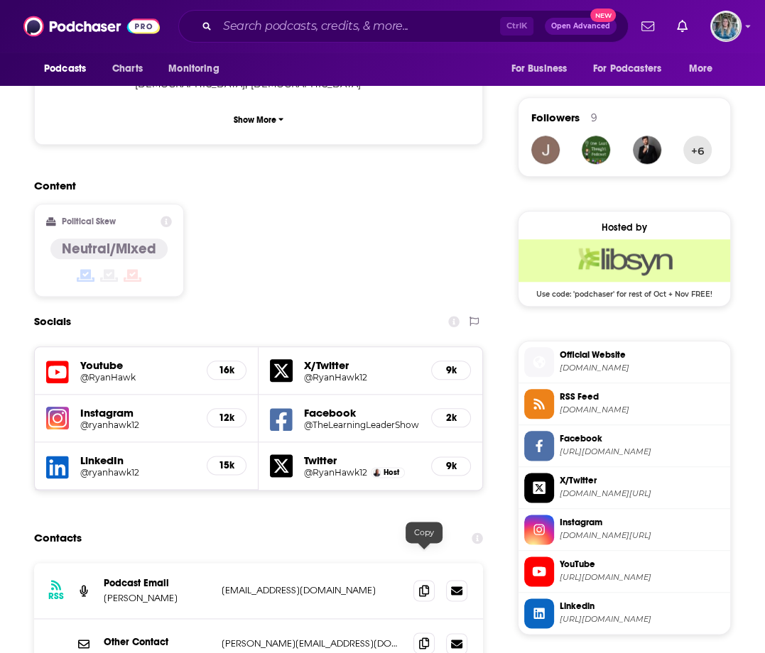
click at [423, 633] on span at bounding box center [423, 643] width 21 height 21
click at [430, 580] on span at bounding box center [423, 590] width 21 height 21
drag, startPoint x: 528, startPoint y: 197, endPoint x: 518, endPoint y: 181, distance: 18.5
click at [353, 33] on input "Search podcasts, credits, & more..." at bounding box center [358, 26] width 283 height 23
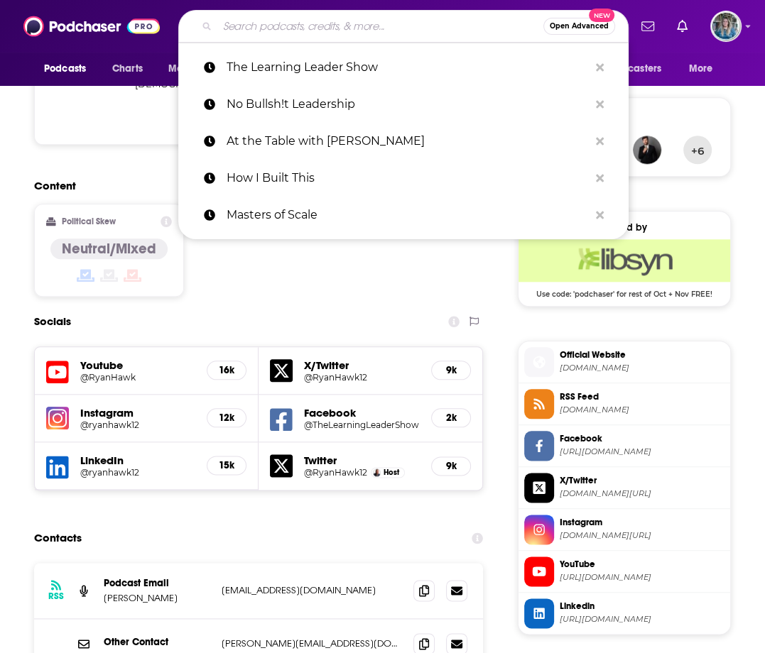
paste input "People Managing People Podcast"
type input "People Managing People Podcast"
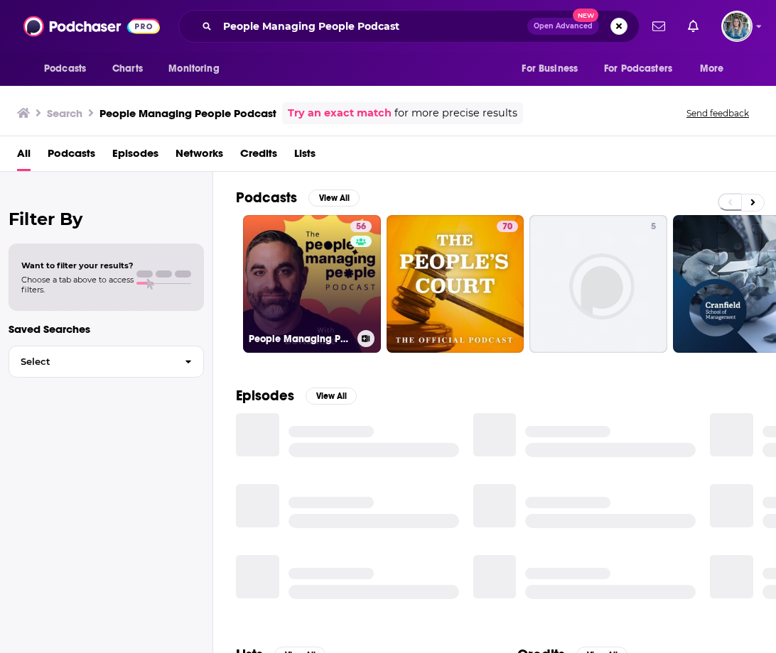
click at [310, 256] on link "56 People Managing People" at bounding box center [312, 284] width 138 height 138
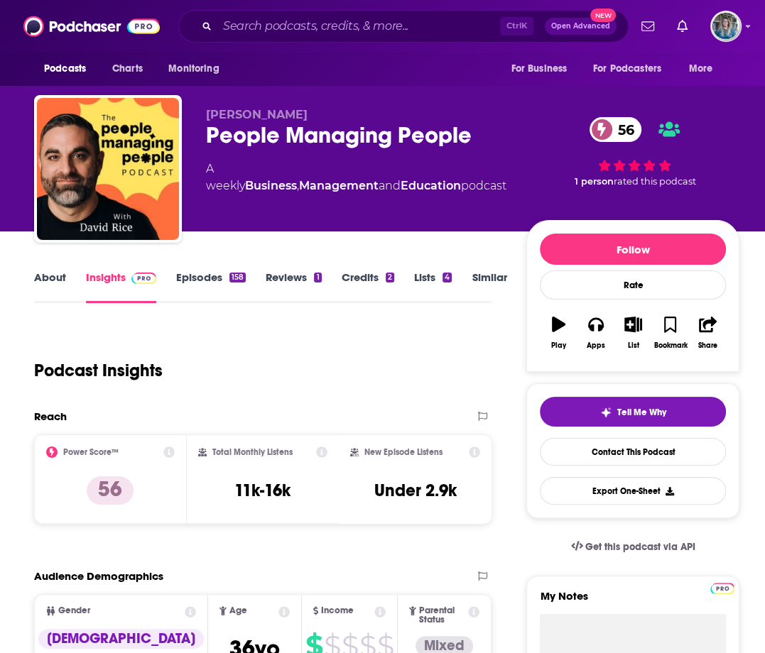
click at [53, 284] on link "About" at bounding box center [50, 287] width 32 height 33
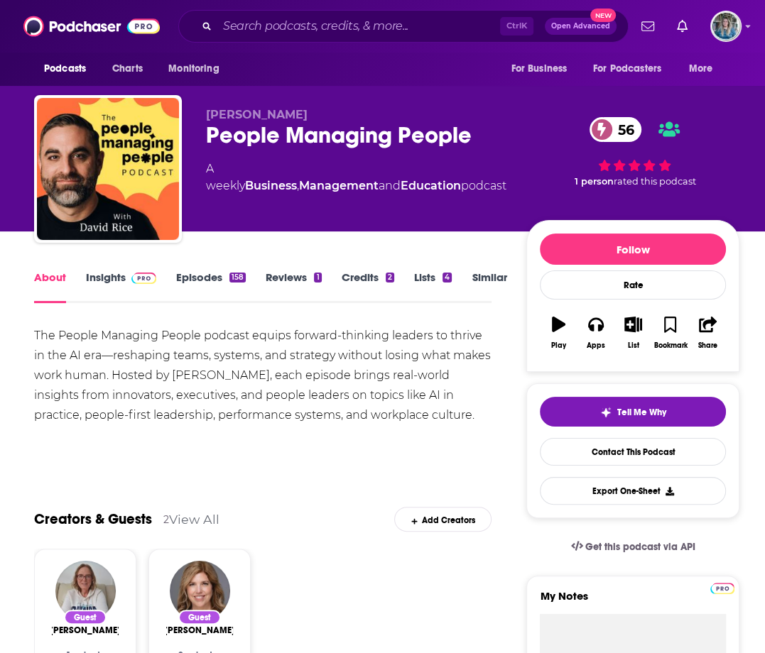
click at [111, 286] on link "Insights" at bounding box center [121, 287] width 70 height 33
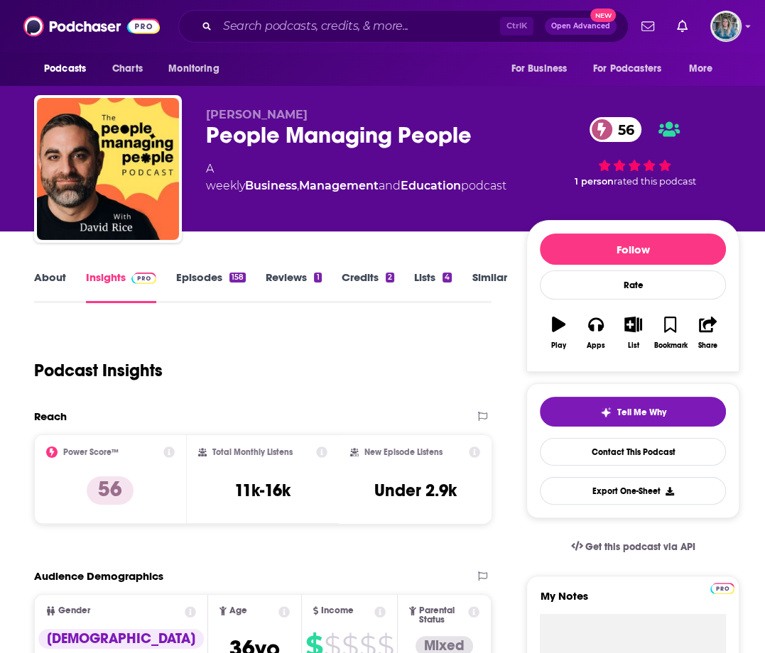
click at [193, 278] on link "Episodes 158" at bounding box center [211, 287] width 70 height 33
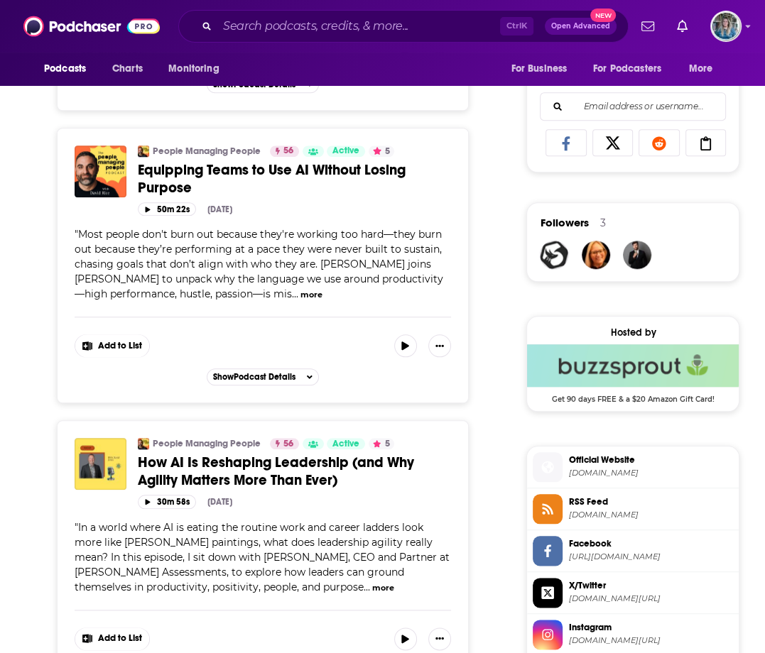
scroll to position [923, 0]
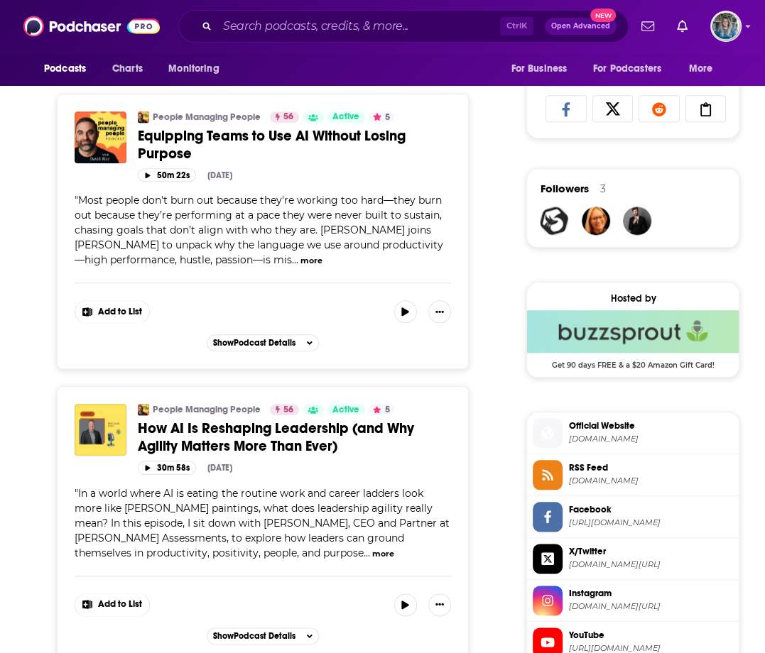
click at [632, 441] on span "[DOMAIN_NAME]" at bounding box center [650, 439] width 165 height 11
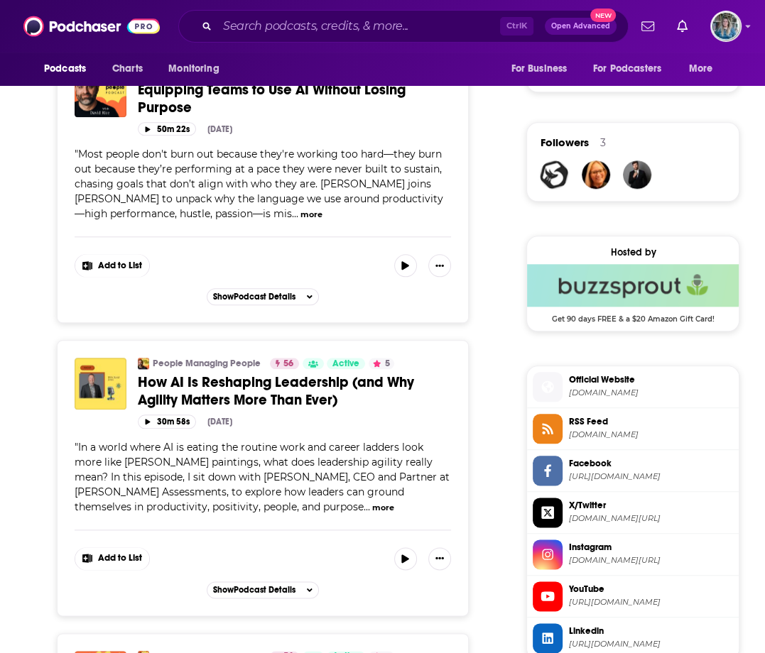
scroll to position [994, 0]
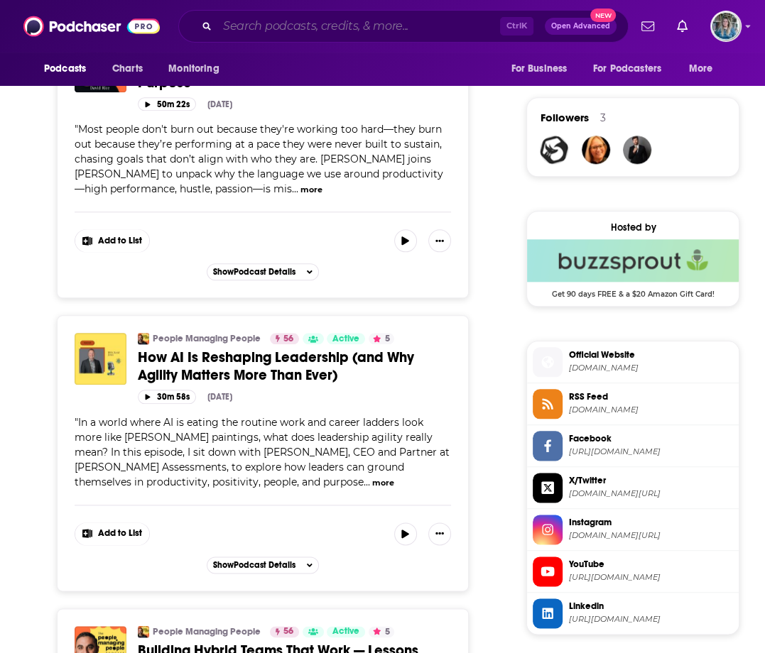
click at [418, 28] on input "Search podcasts, credits, & more..." at bounding box center [358, 26] width 283 height 23
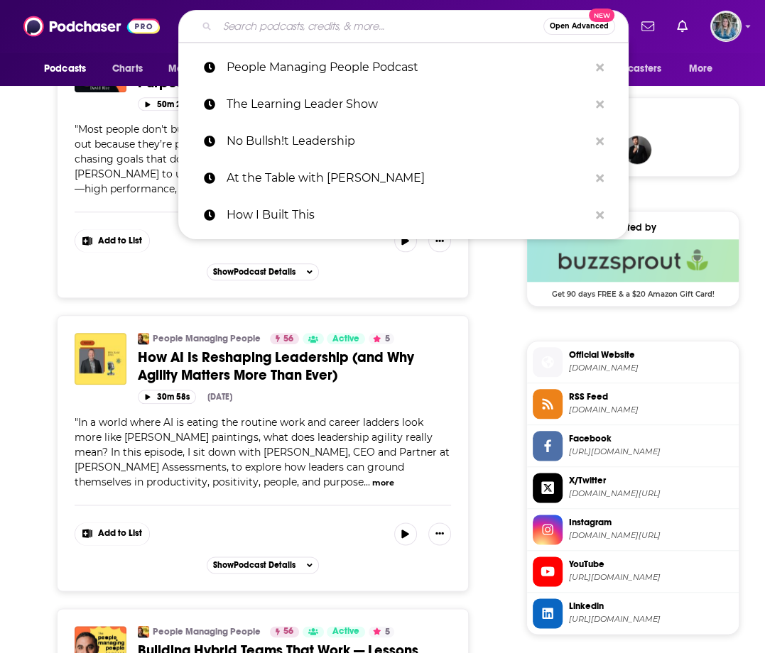
paste input "The Look and Sound of Leadership"
type input "The Look and Sound of Leadership"
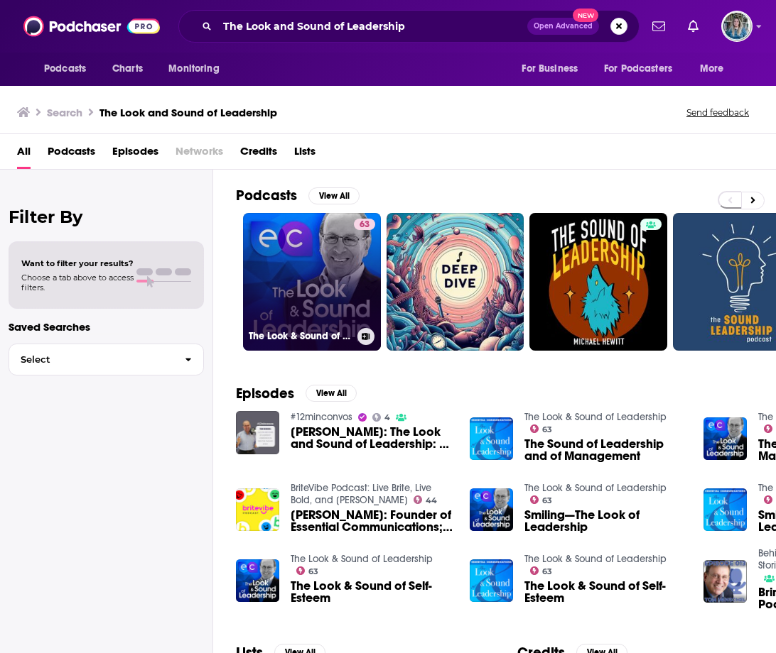
click at [293, 266] on link "63 The Look & Sound of Leadership" at bounding box center [312, 282] width 138 height 138
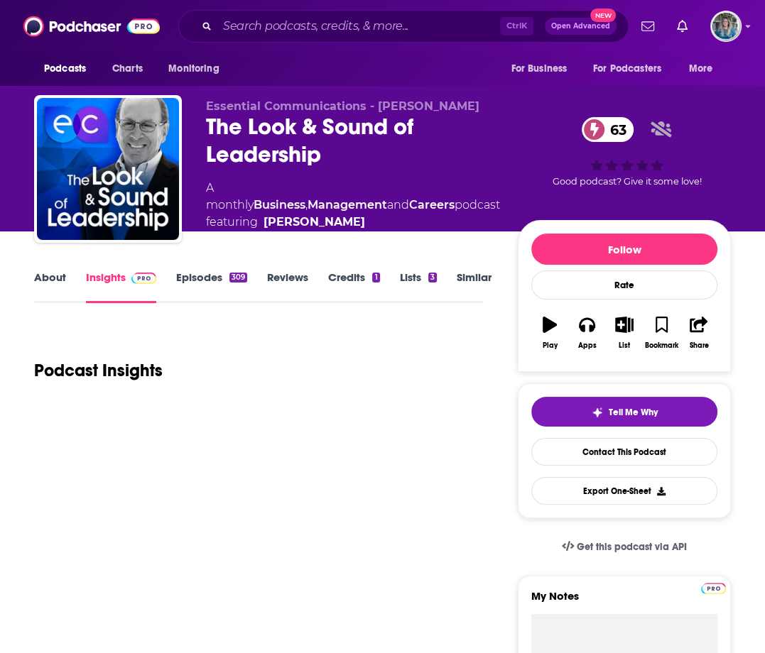
click at [60, 272] on link "About" at bounding box center [50, 287] width 32 height 33
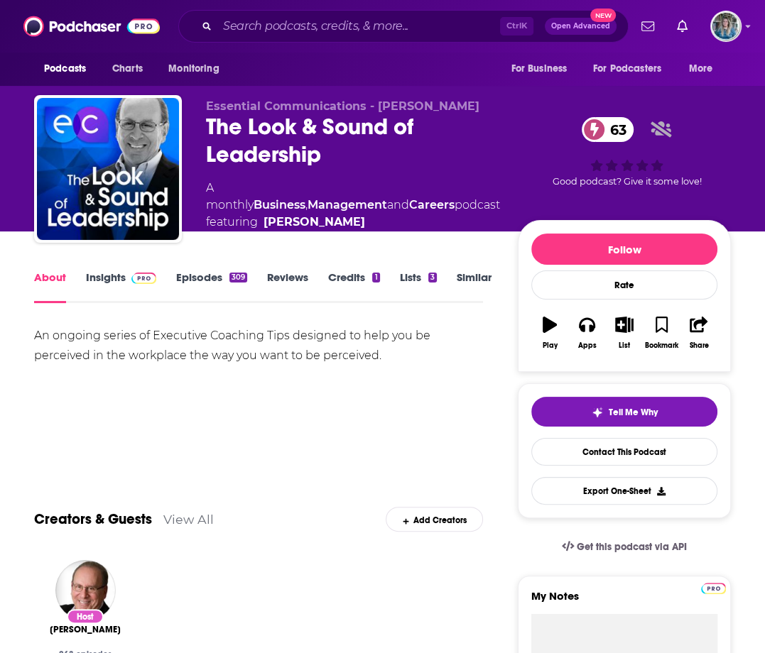
click at [107, 284] on link "Insights" at bounding box center [121, 287] width 70 height 33
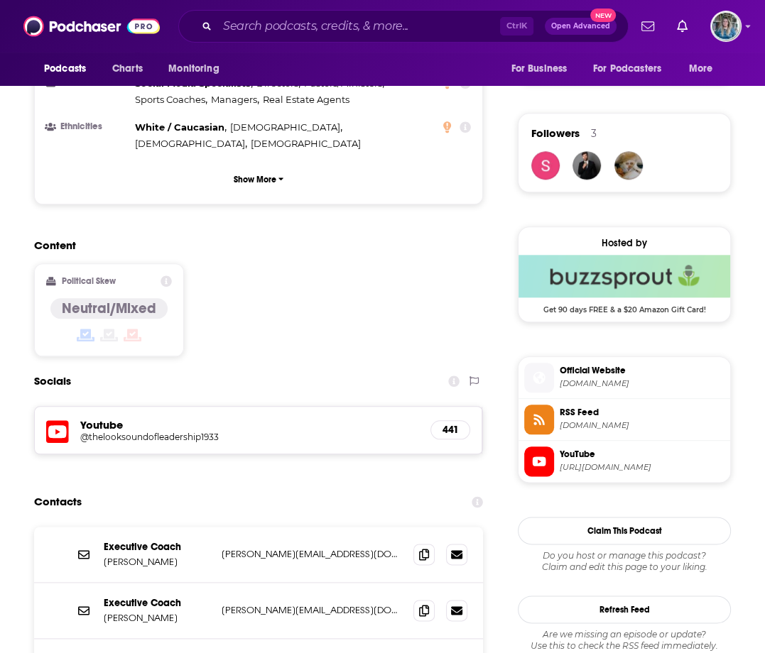
scroll to position [1065, 0]
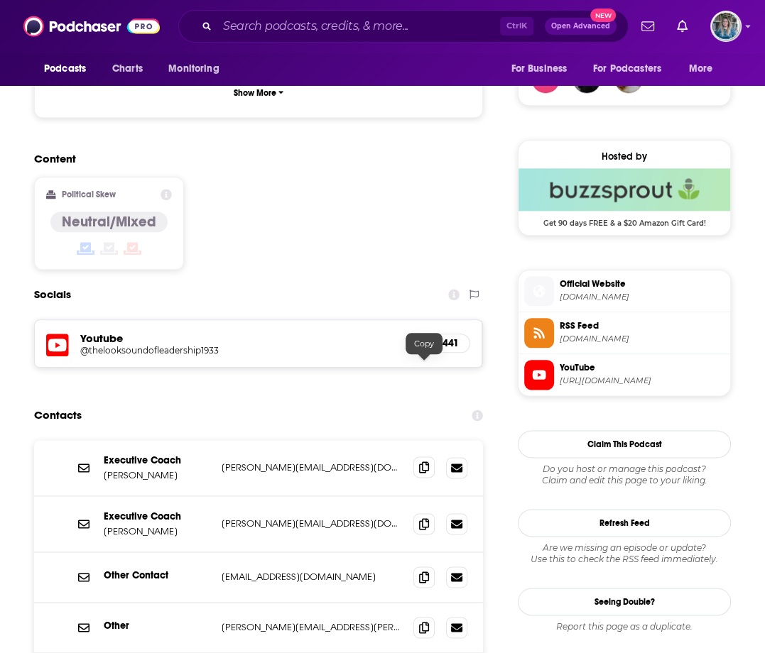
click at [428, 457] on span at bounding box center [423, 467] width 21 height 21
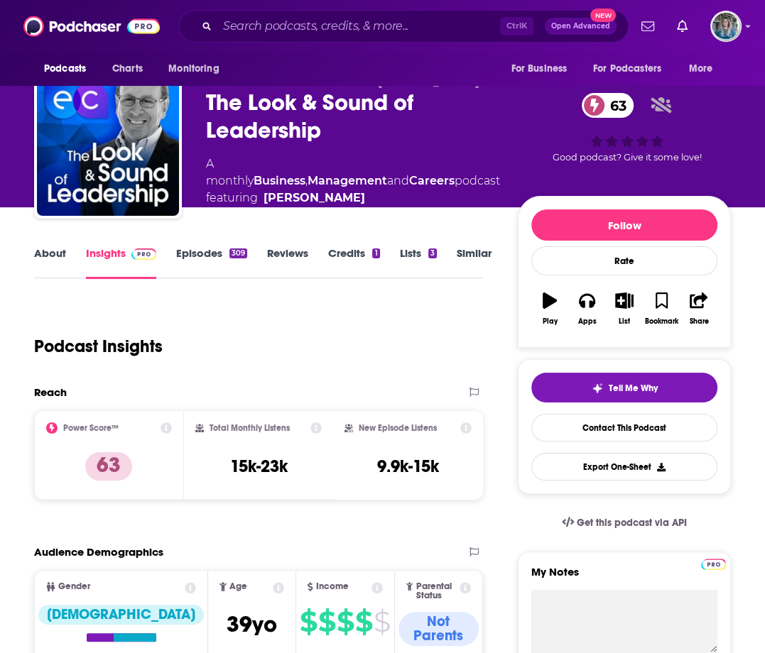
scroll to position [0, 0]
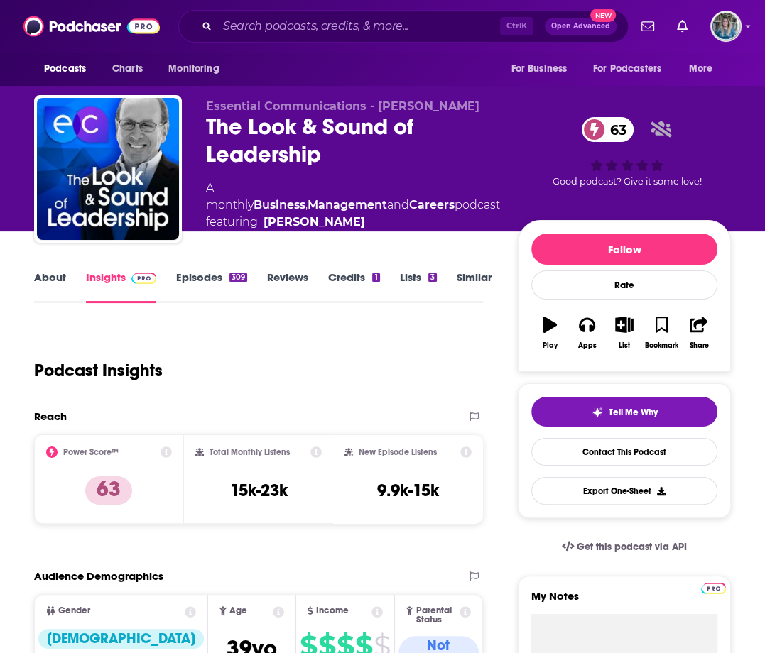
click at [198, 275] on link "Episodes 309" at bounding box center [211, 287] width 71 height 33
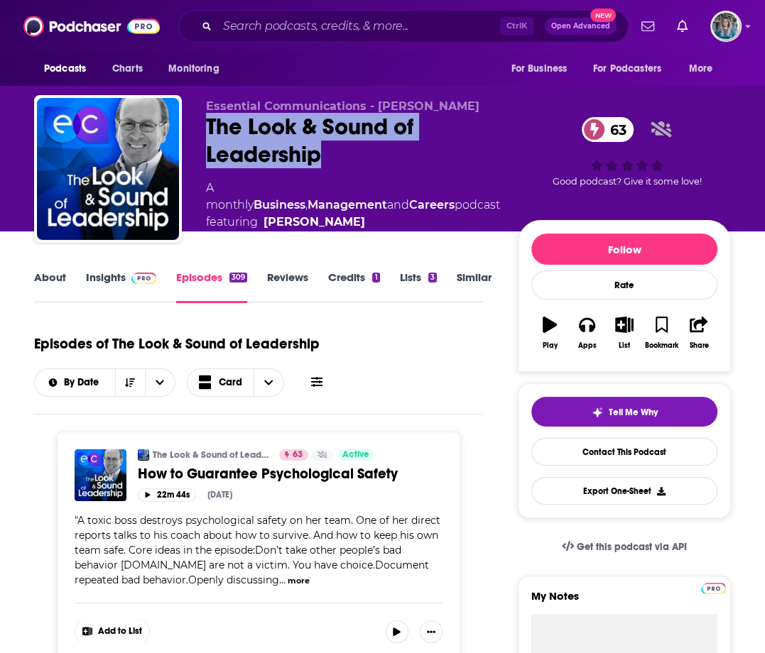
drag, startPoint x: 347, startPoint y: 156, endPoint x: 192, endPoint y: 124, distance: 157.4
click at [192, 124] on div "Essential Communications - [PERSON_NAME] The Look & Sound of Leadership 63 A mo…" at bounding box center [382, 171] width 697 height 153
drag, startPoint x: 192, startPoint y: 124, endPoint x: 275, endPoint y: 146, distance: 85.3
copy h2 "The Look & Sound of Leadership"
click at [660, 148] on div "63 Good podcast? Give it some love!" at bounding box center [627, 152] width 208 height 106
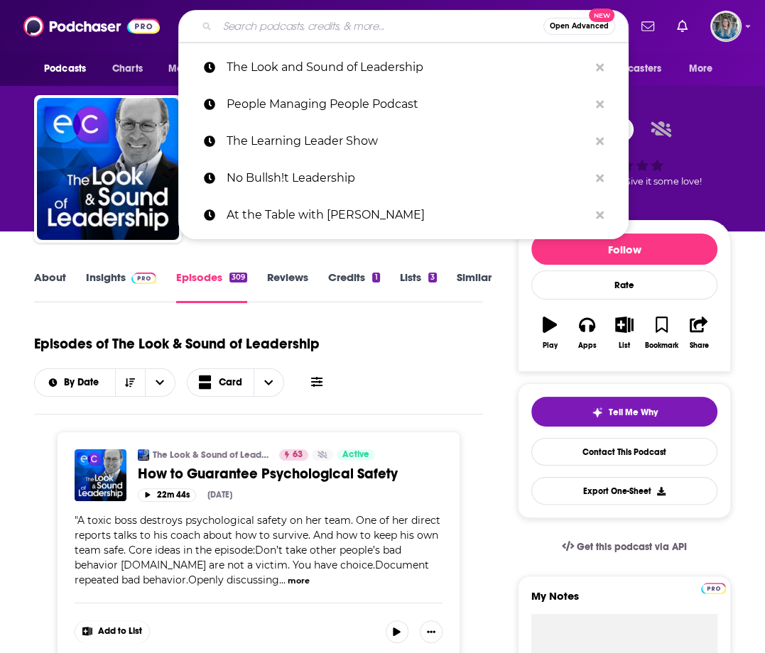
click at [344, 31] on input "Search podcasts, credits, & more..." at bounding box center [380, 26] width 326 height 23
paste input "How Leaders Lead"
type input "How Leaders Lead"
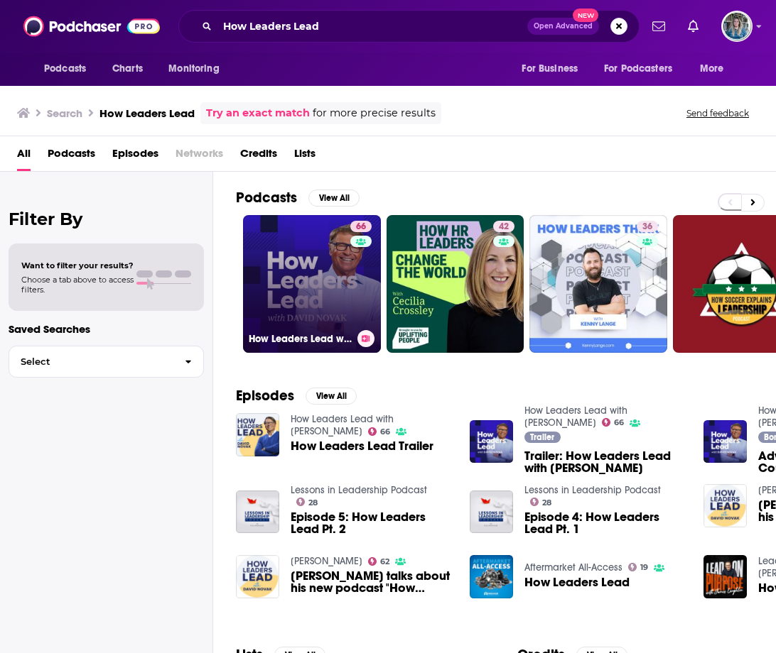
click at [303, 302] on link "66 How Leaders Lead with [PERSON_NAME]" at bounding box center [312, 284] width 138 height 138
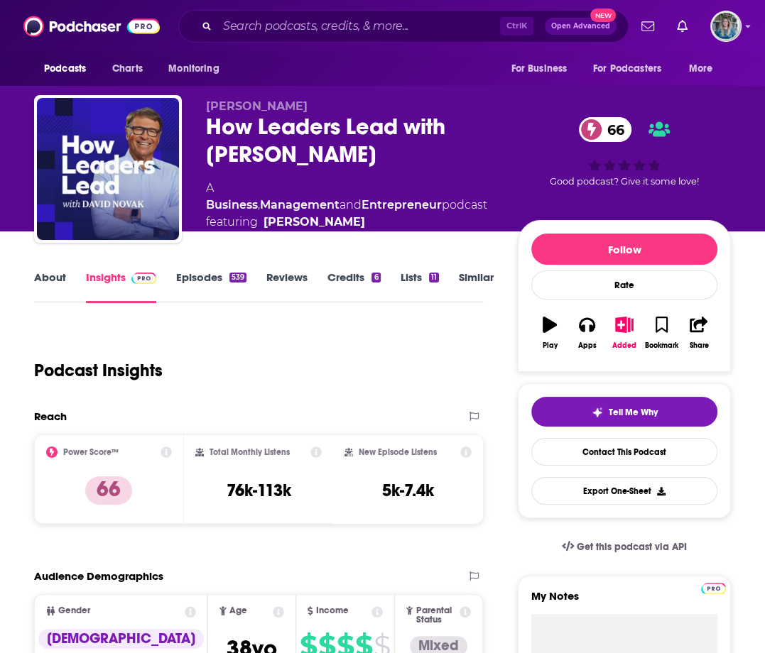
click at [62, 283] on link "About" at bounding box center [50, 287] width 32 height 33
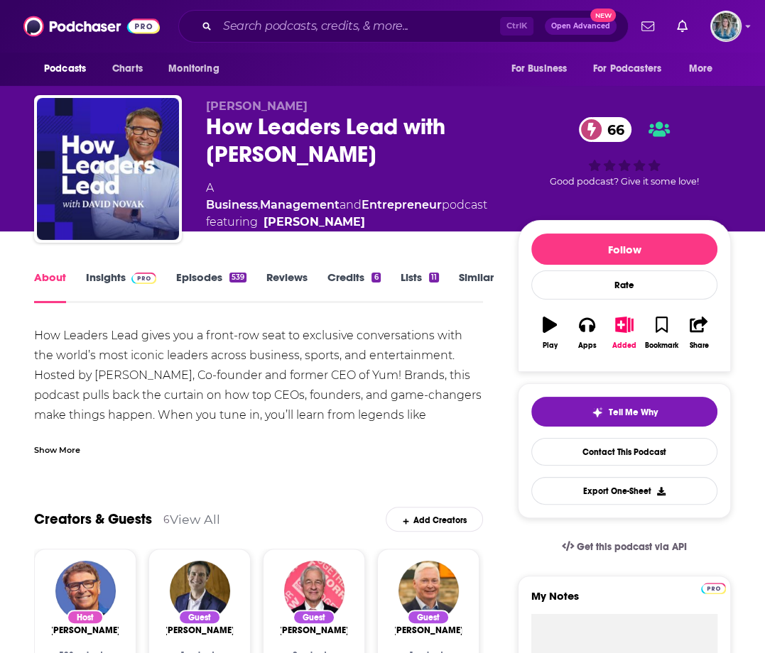
click at [107, 279] on link "Insights" at bounding box center [121, 287] width 70 height 33
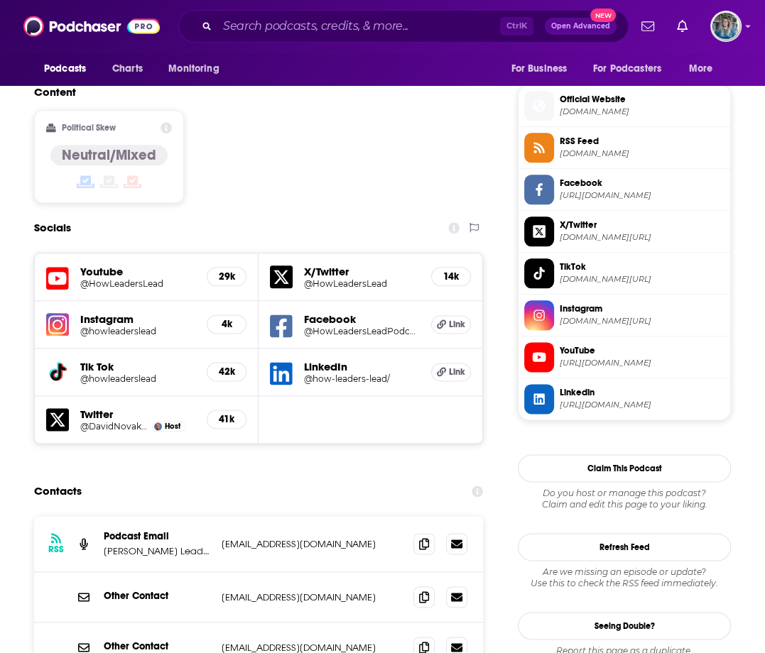
scroll to position [1136, 0]
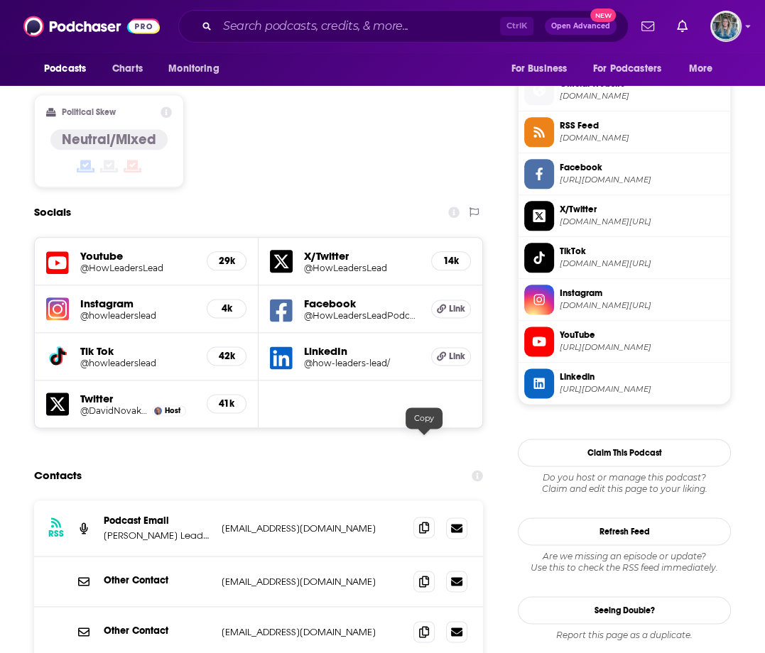
click at [424, 522] on icon at bounding box center [424, 527] width 10 height 11
drag, startPoint x: 730, startPoint y: 186, endPoint x: 598, endPoint y: 102, distance: 156.8
click at [660, 186] on div "Official Website [DOMAIN_NAME] RSS Feed [DOMAIN_NAME] Facebook [URL][DOMAIN_NAM…" at bounding box center [624, 237] width 213 height 336
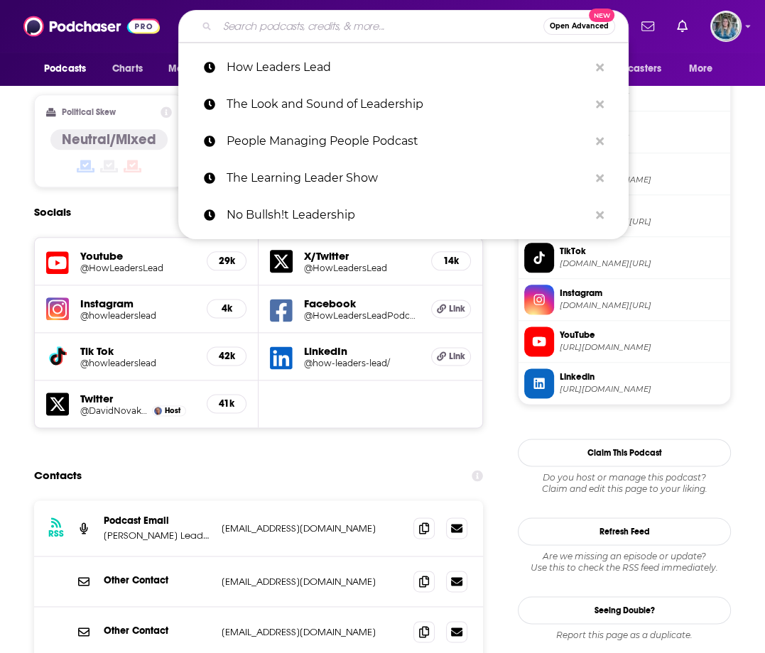
click at [429, 28] on input "Search podcasts, credits, & more..." at bounding box center [380, 26] width 326 height 23
paste input "Radical Candor"
type input "Radical Candor"
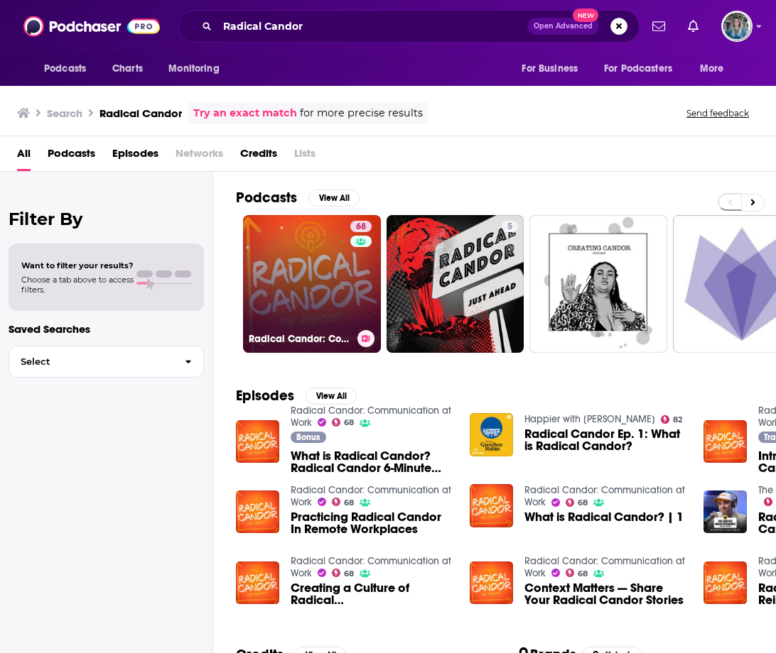
click at [307, 266] on link "68 Radical Candor: Communication at Work" at bounding box center [312, 284] width 138 height 138
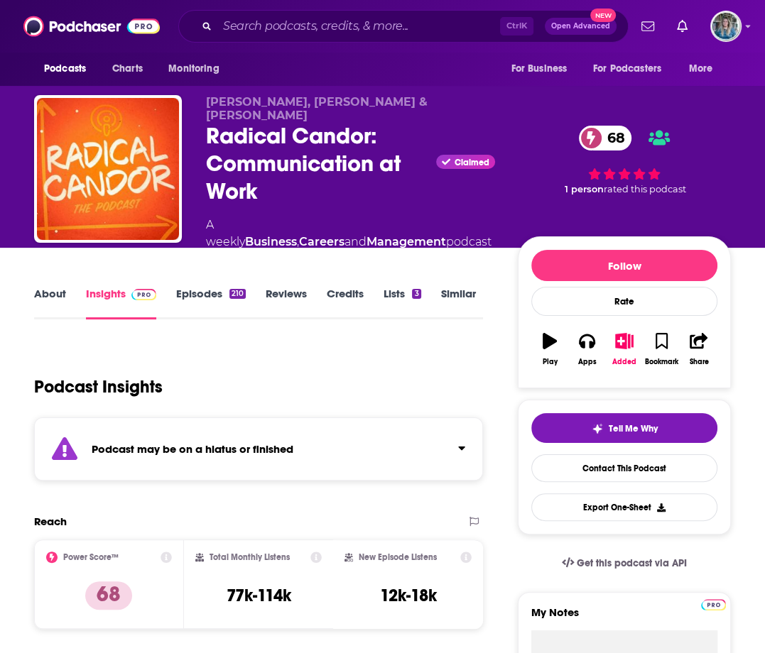
click at [50, 287] on link "About" at bounding box center [50, 303] width 32 height 33
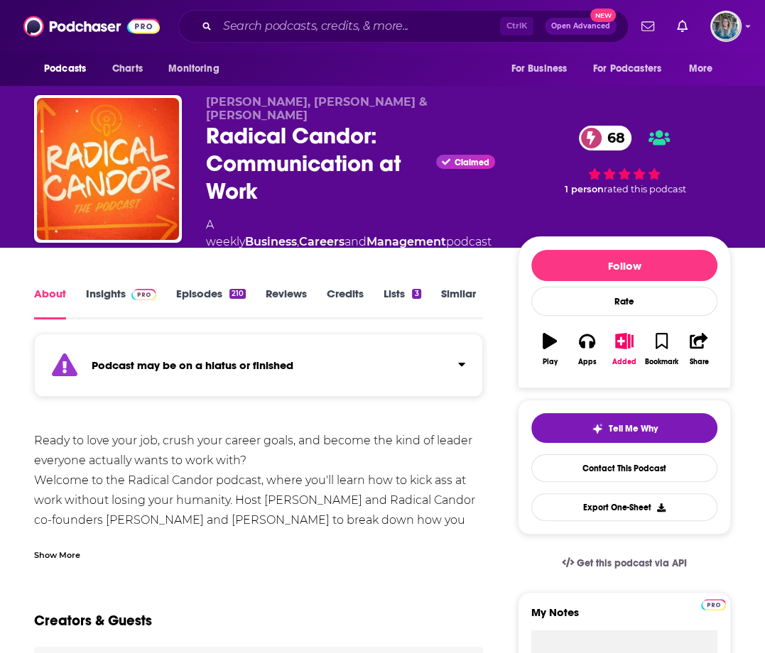
click at [48, 548] on div "Show More" at bounding box center [57, 554] width 46 height 13
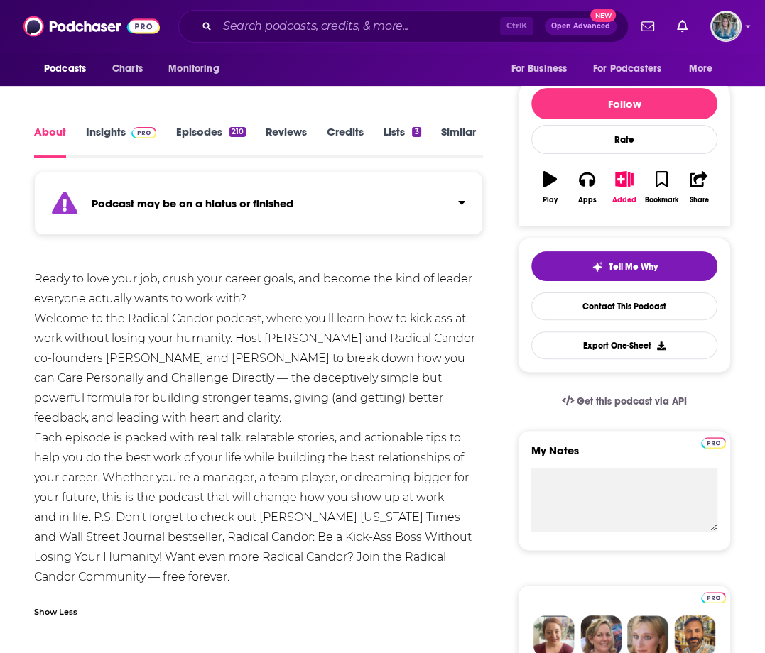
scroll to position [85, 0]
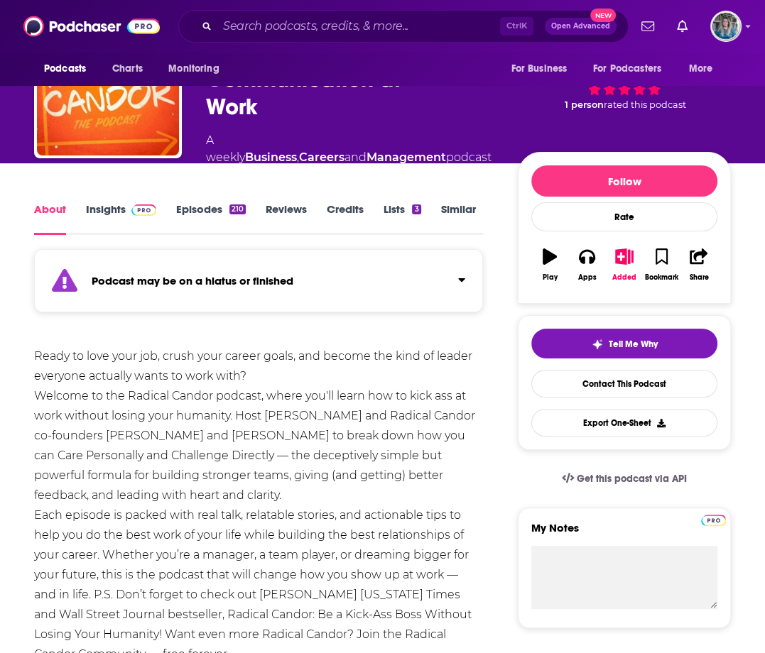
click at [91, 202] on link "Insights" at bounding box center [121, 218] width 70 height 33
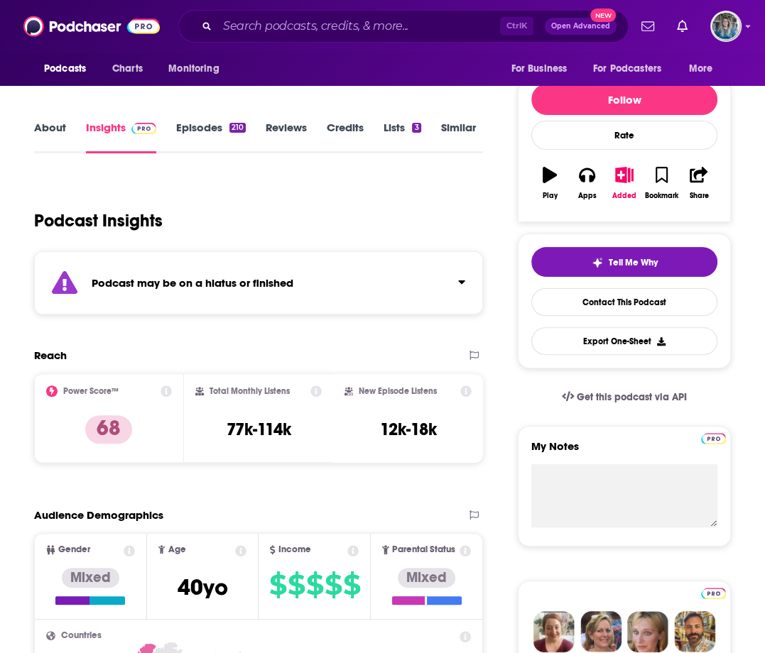
scroll to position [142, 0]
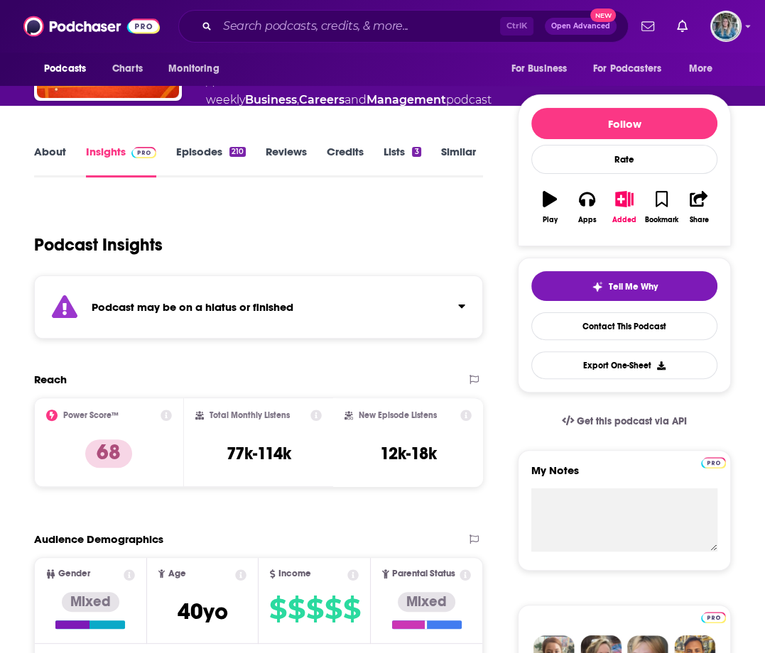
click at [209, 145] on link "Episodes 210" at bounding box center [211, 161] width 70 height 33
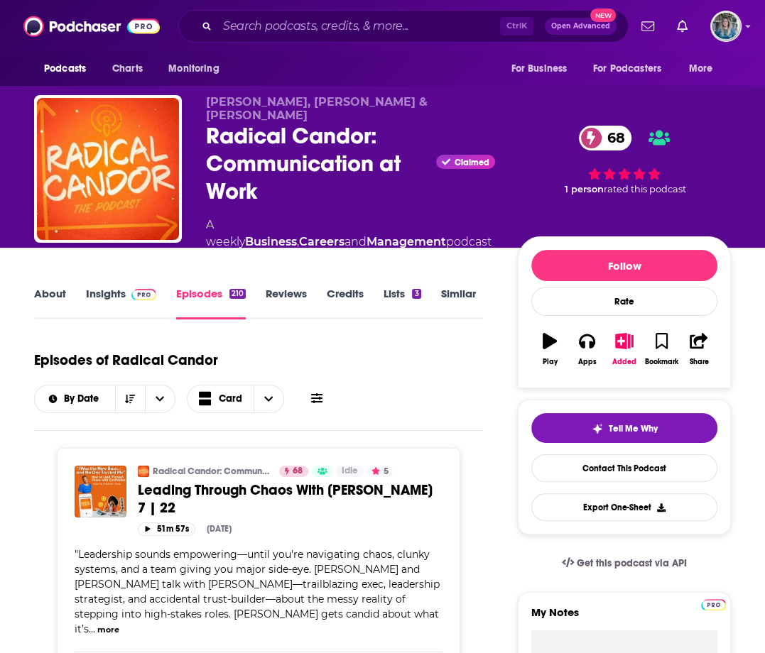
click at [107, 287] on link "Insights" at bounding box center [121, 303] width 70 height 33
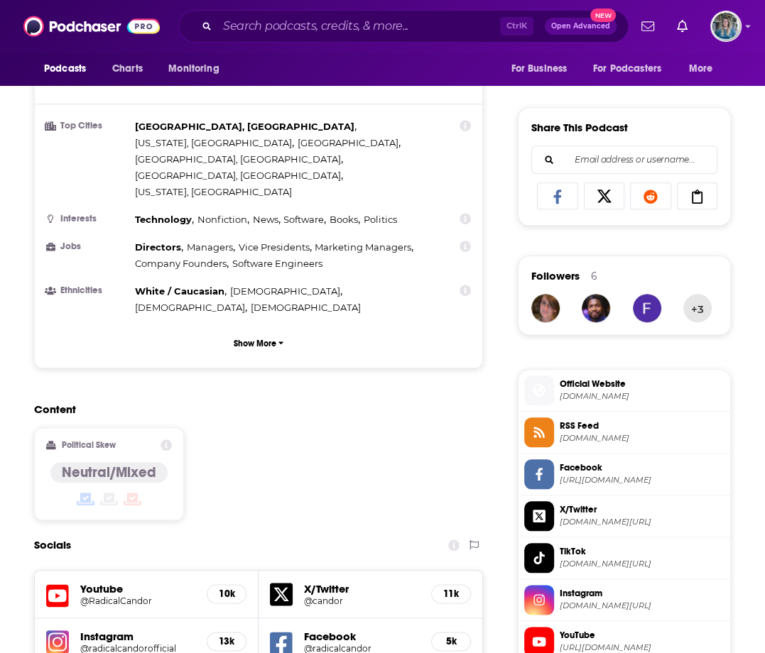
scroll to position [1207, 0]
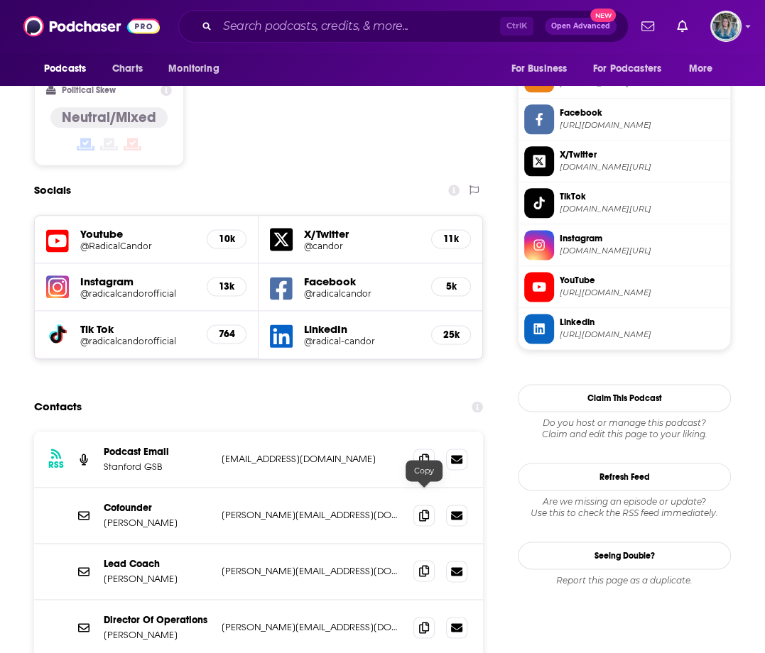
click at [415, 560] on span at bounding box center [423, 570] width 21 height 21
click at [298, 34] on input "Search podcasts, credits, & more..." at bounding box center [358, 26] width 283 height 23
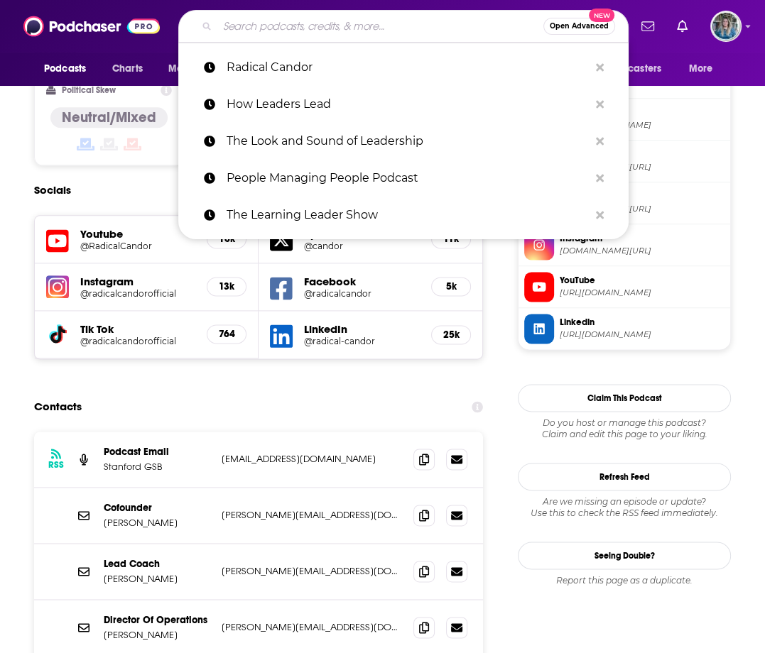
paste input "Make a Difference Leaders Podcast"
type input "Make a Difference Leaders Podcast"
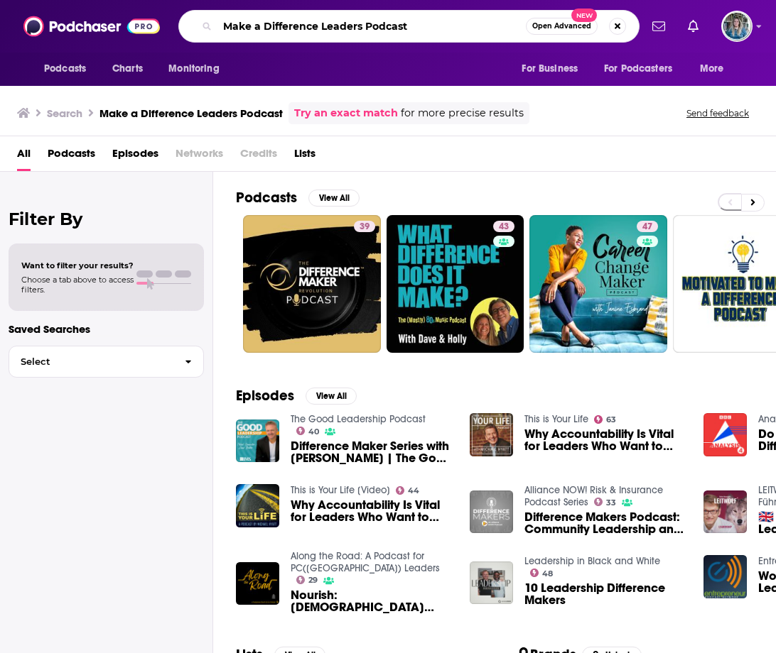
click at [332, 22] on input "Make a Difference Leaders Podcast" at bounding box center [371, 26] width 308 height 23
type input "purple sky thinkig"
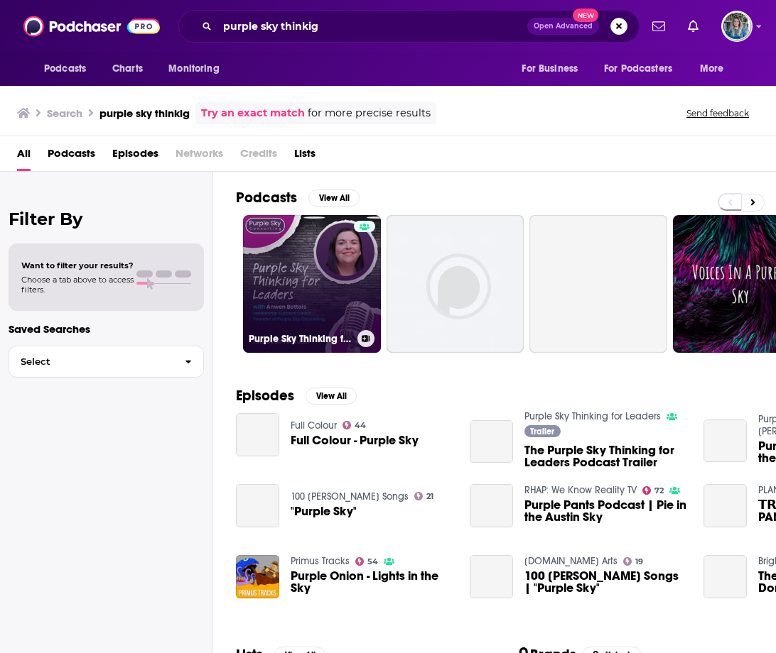
click at [302, 256] on link "Purple Sky Thinking for Leaders" at bounding box center [312, 284] width 138 height 138
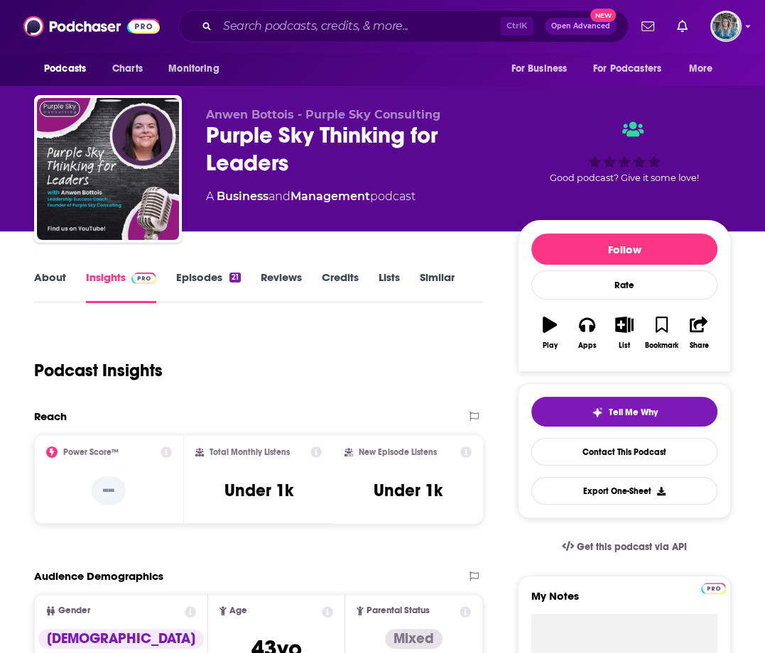
click at [49, 289] on link "About" at bounding box center [50, 287] width 32 height 33
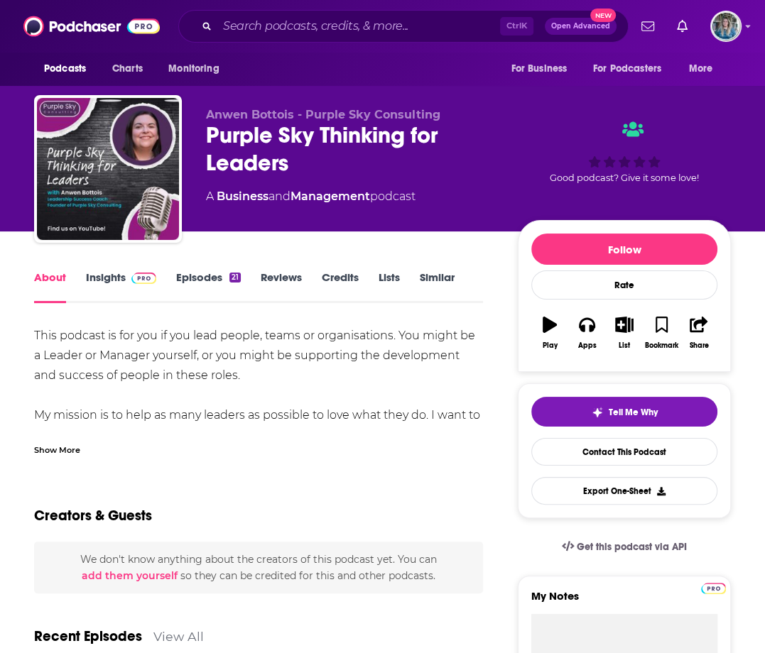
click at [317, 40] on div "Ctrl K Open Advanced New" at bounding box center [403, 26] width 450 height 33
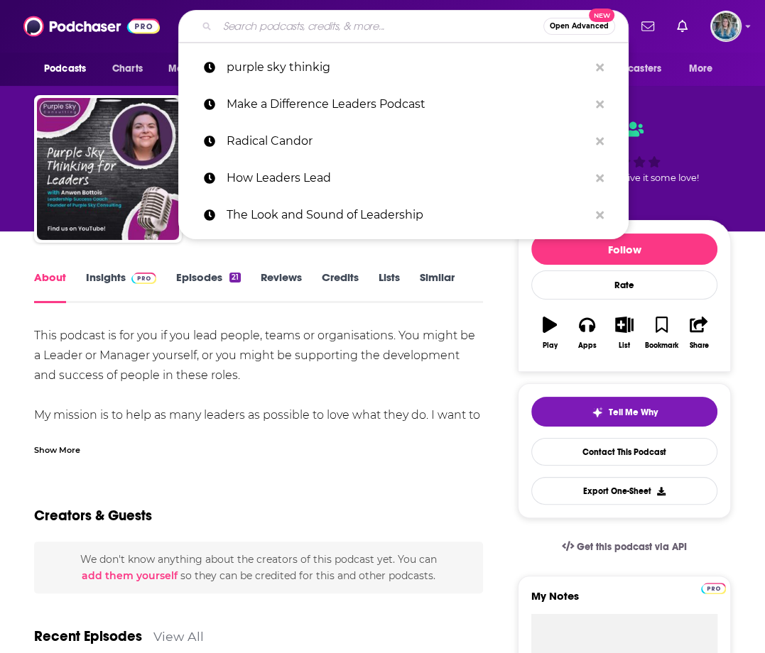
click at [320, 24] on input "Search podcasts, credits, & more..." at bounding box center [380, 26] width 326 height 23
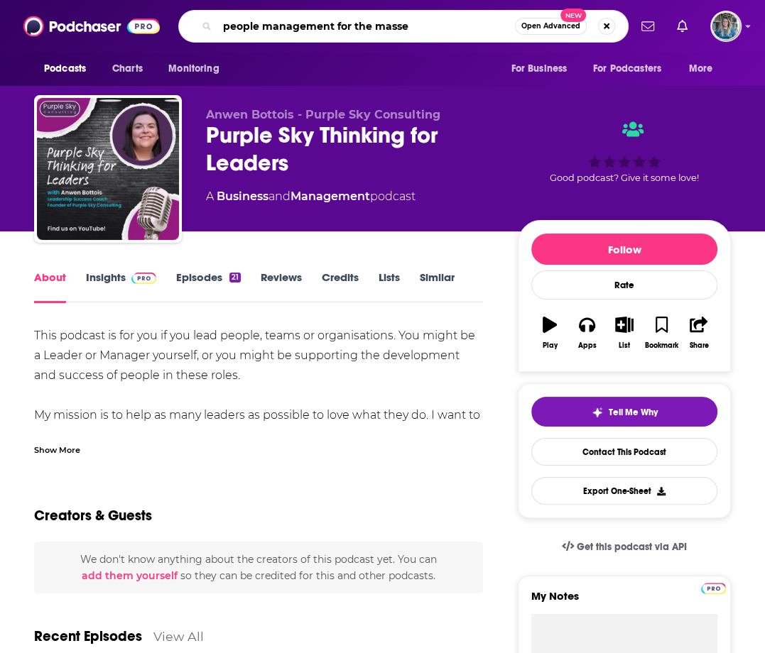
type input "people management for the masses"
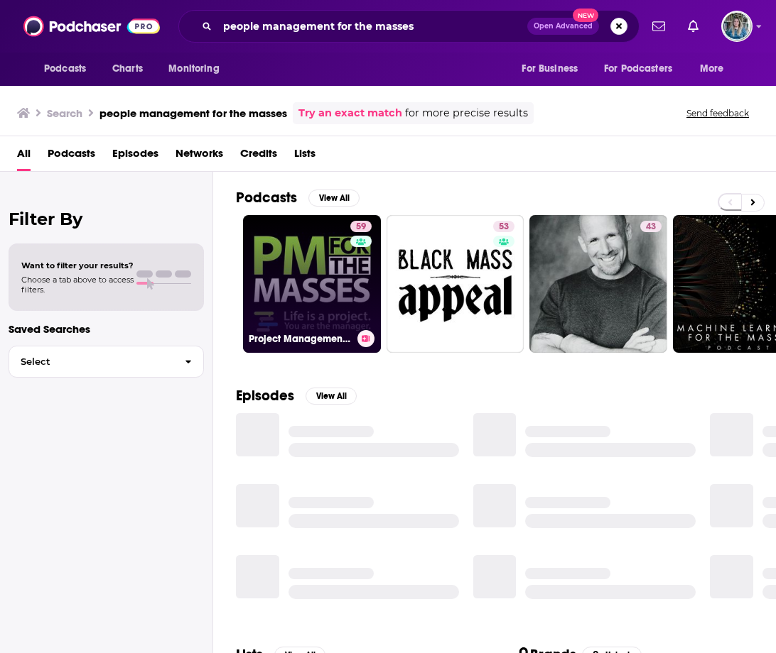
click at [292, 281] on link "59 Project Management Podcast: Project Management for the Masses with [PERSON_N…" at bounding box center [312, 284] width 138 height 138
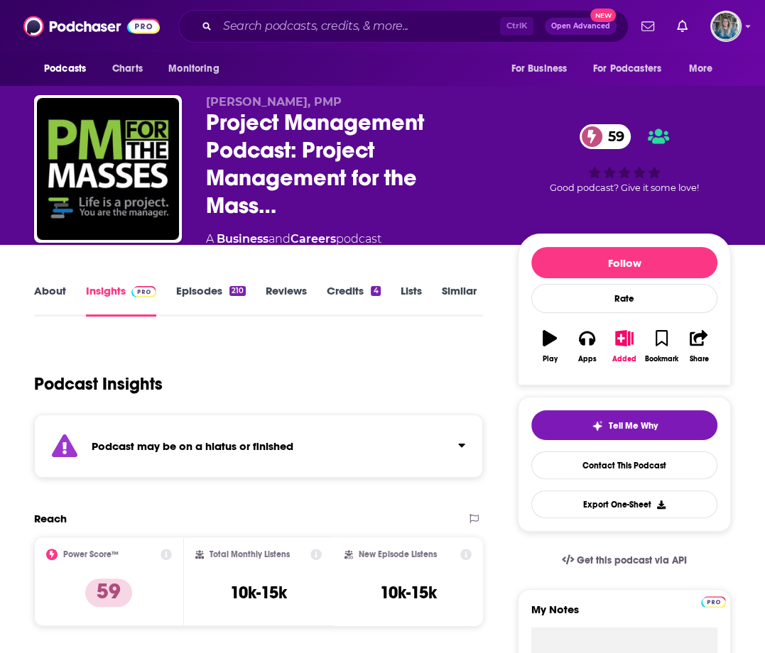
click at [48, 292] on link "About" at bounding box center [50, 300] width 32 height 33
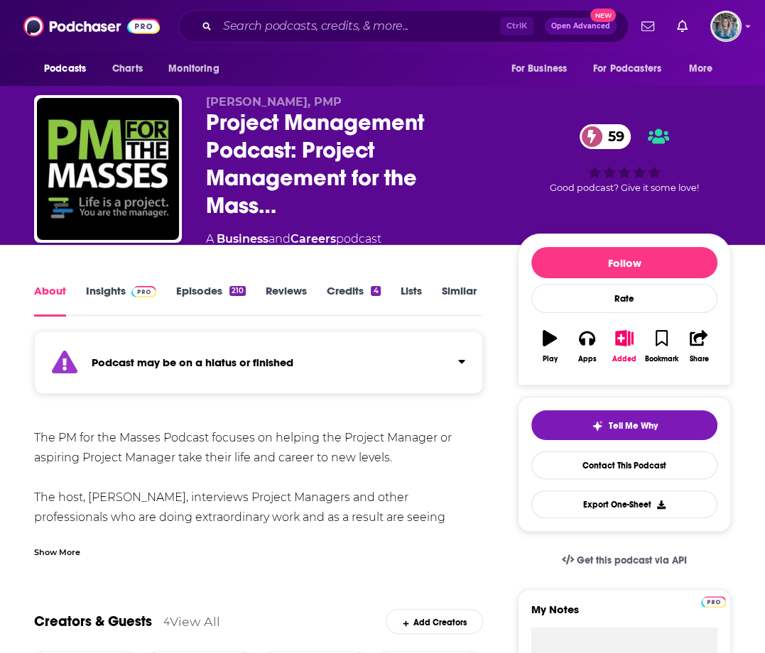
click at [195, 283] on div "About Insights Episodes 210 Reviews Credits 4 Lists Similar" at bounding box center [258, 299] width 449 height 35
click at [204, 312] on link "Episodes 210" at bounding box center [211, 300] width 70 height 33
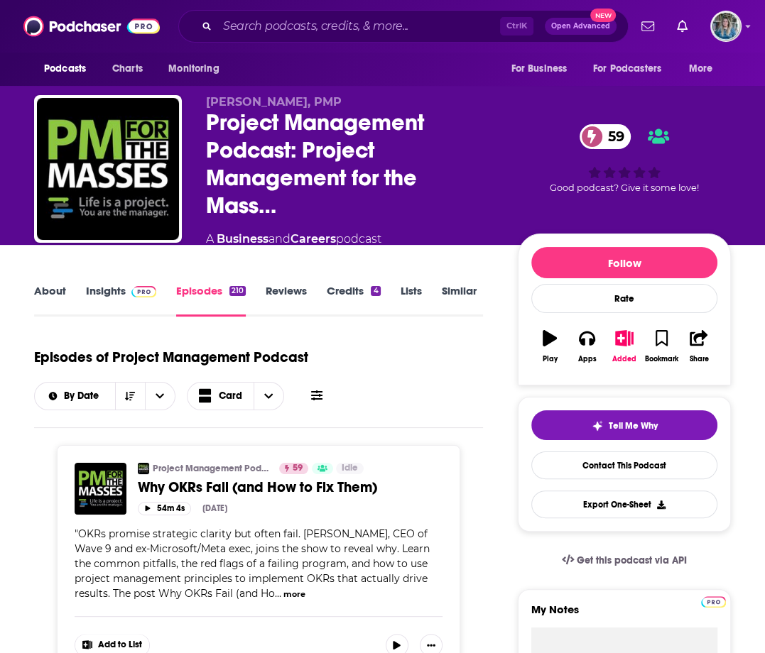
click at [62, 295] on link "About" at bounding box center [50, 300] width 32 height 33
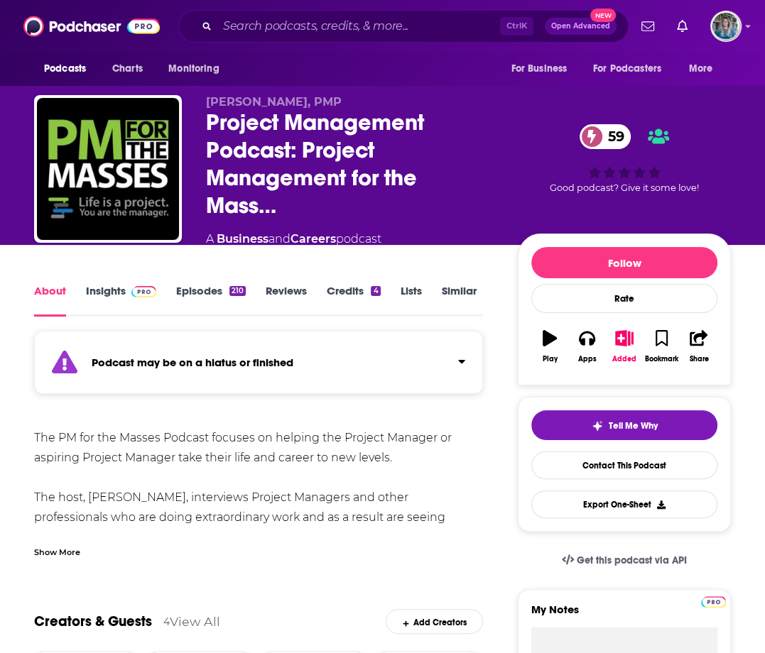
click at [96, 551] on div "Show More" at bounding box center [258, 547] width 449 height 24
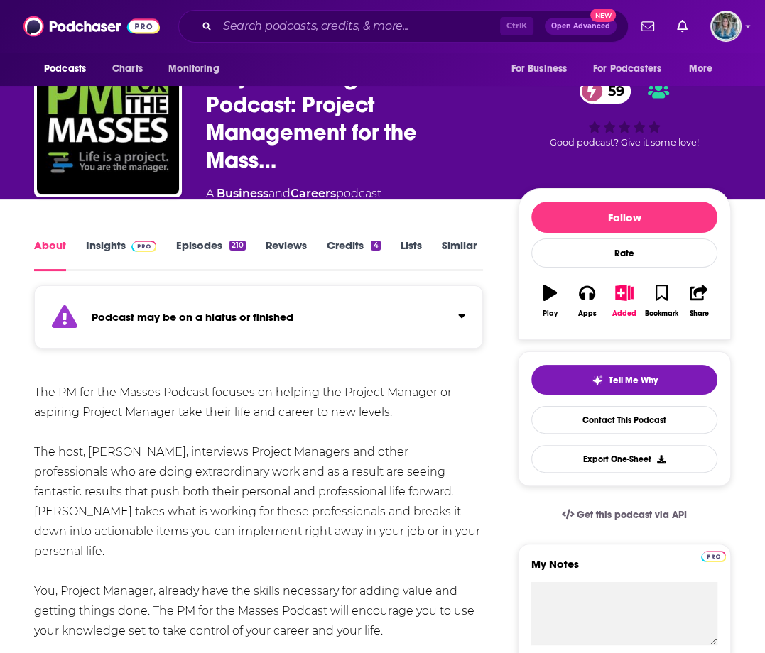
scroll to position [71, 0]
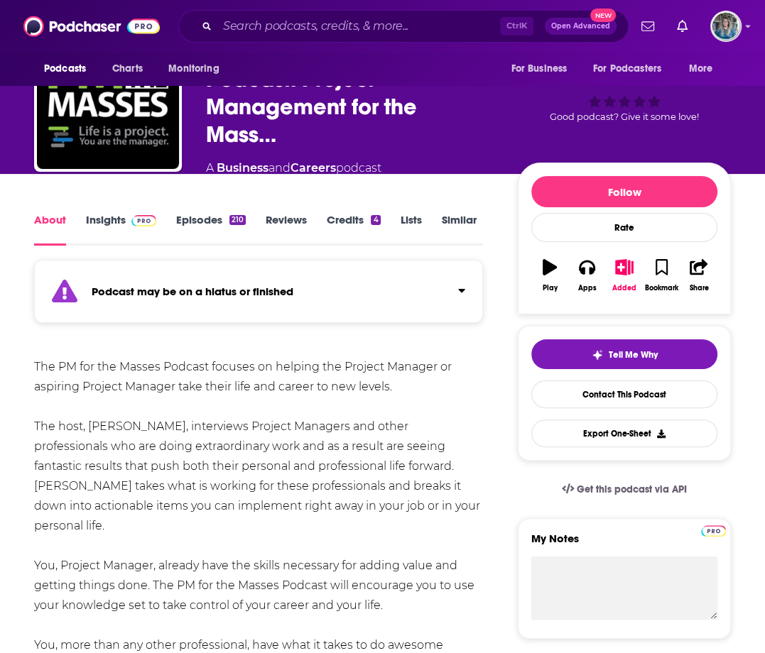
click at [128, 224] on span at bounding box center [141, 219] width 31 height 13
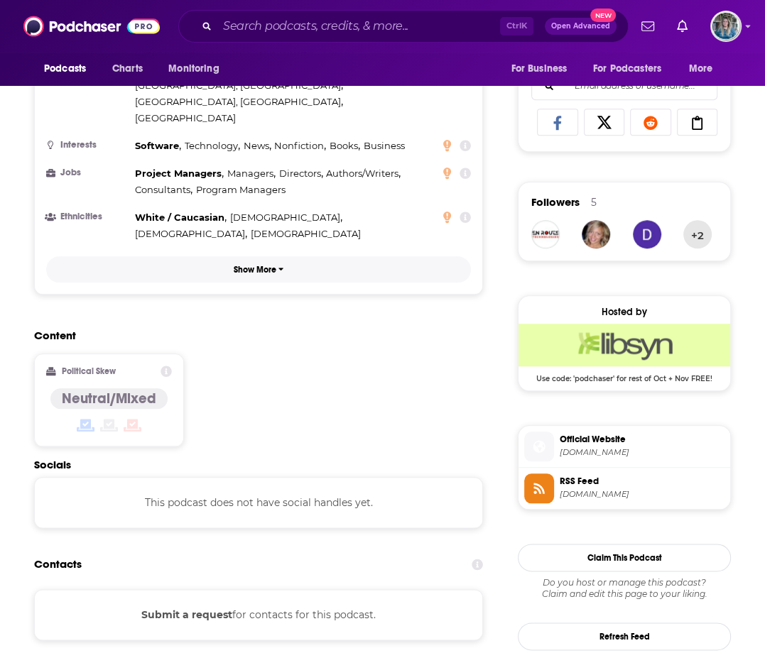
scroll to position [639, 0]
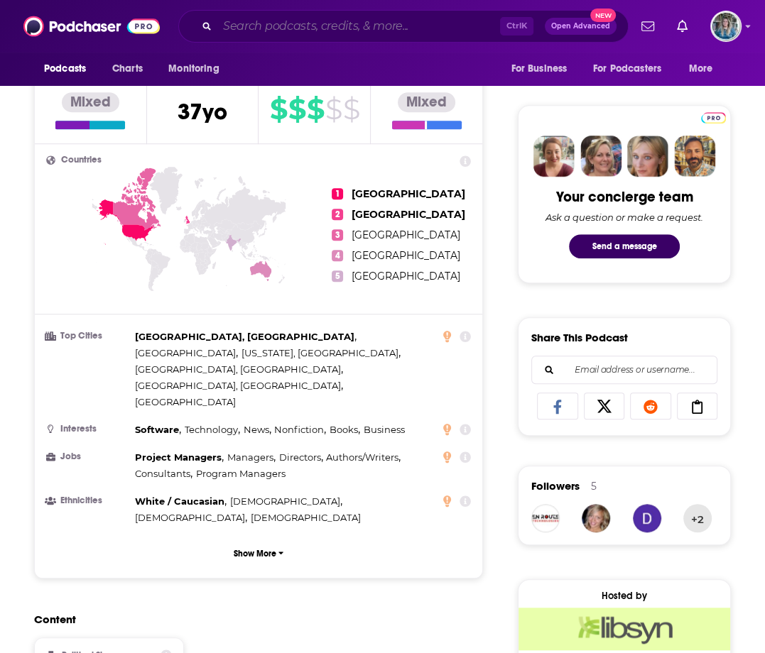
click at [330, 26] on input "Search podcasts, credits, & more..." at bounding box center [358, 26] width 283 height 23
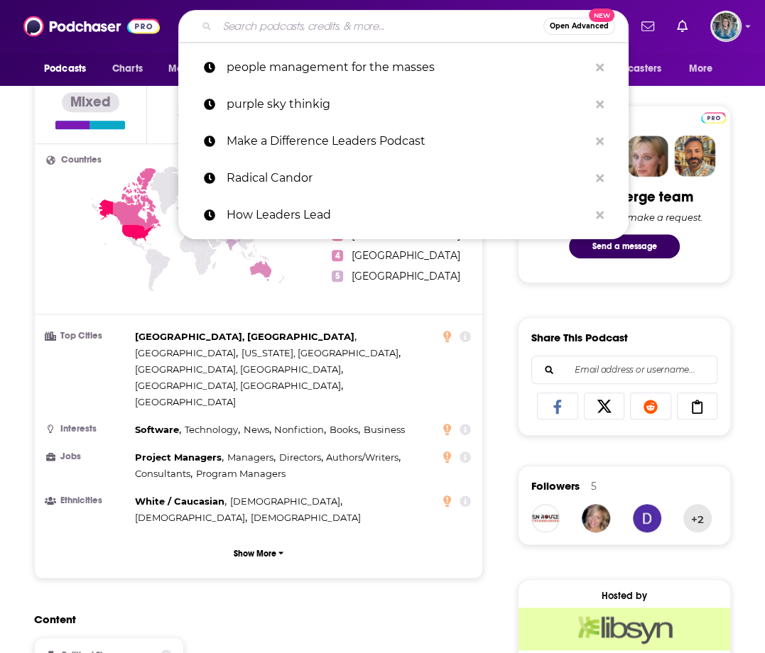
paste input "The People Leaders Podcast"
type input "The People Leaders Podcast"
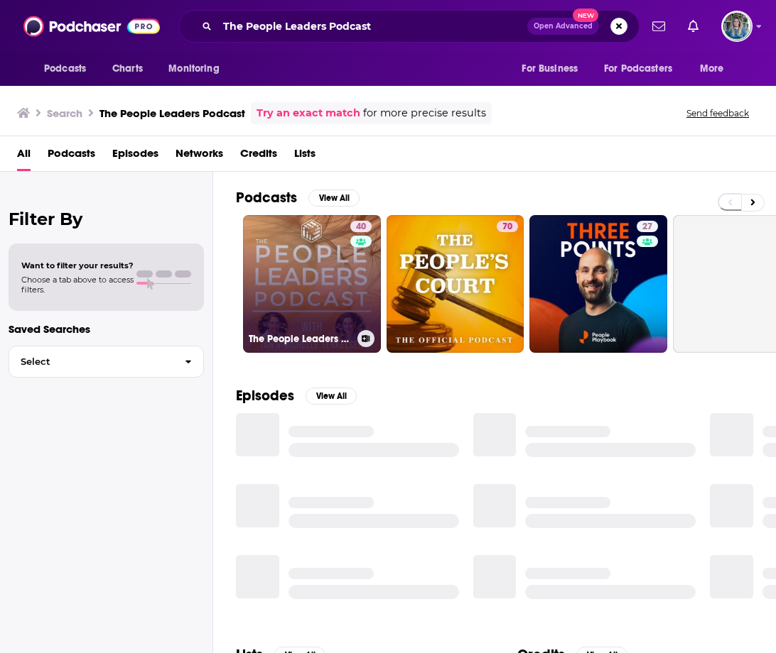
click at [288, 282] on link "40 The People Leaders Podcast" at bounding box center [312, 284] width 138 height 138
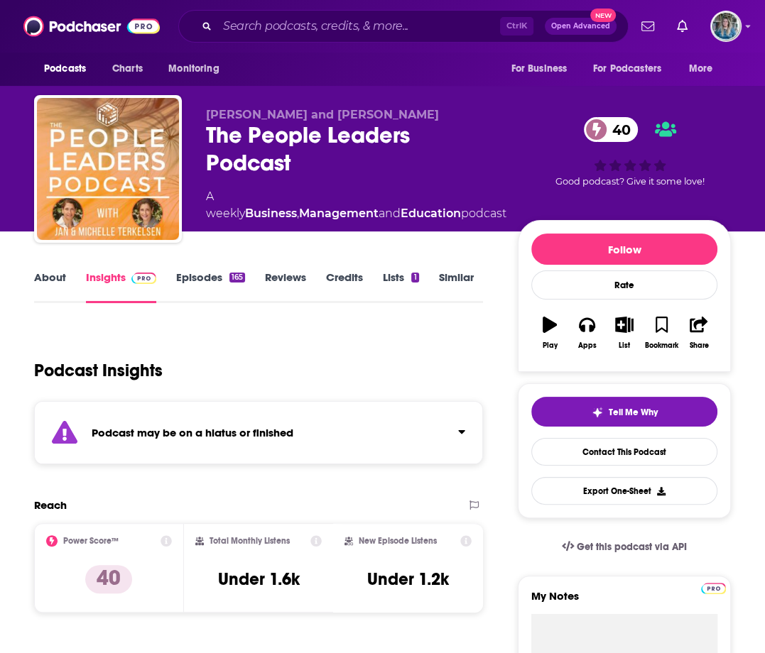
click at [50, 279] on link "About" at bounding box center [50, 287] width 32 height 33
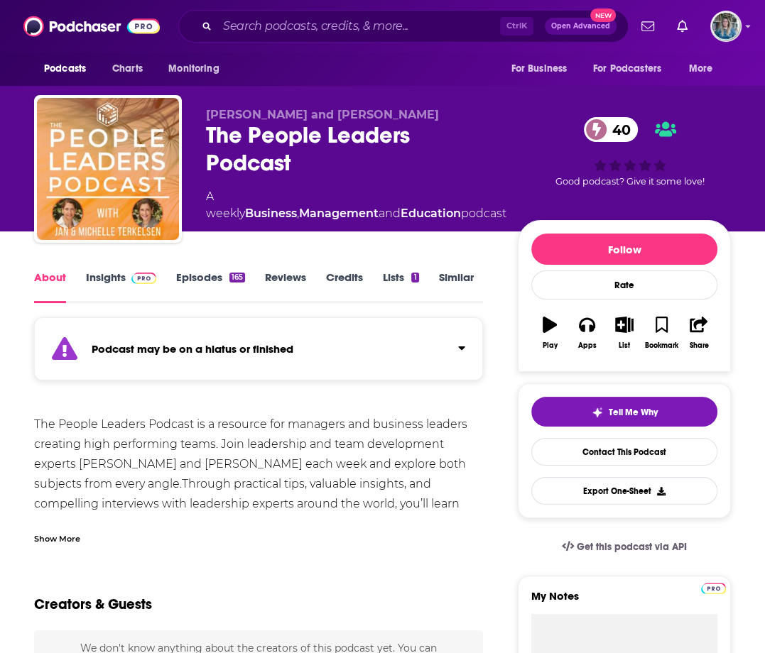
click at [197, 276] on link "Episodes 165" at bounding box center [210, 287] width 69 height 33
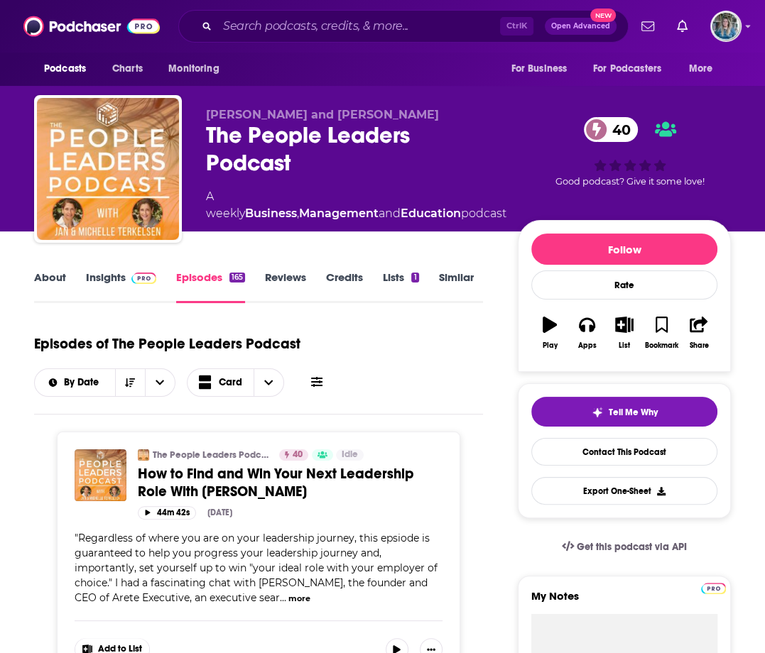
click at [99, 278] on link "Insights" at bounding box center [121, 287] width 70 height 33
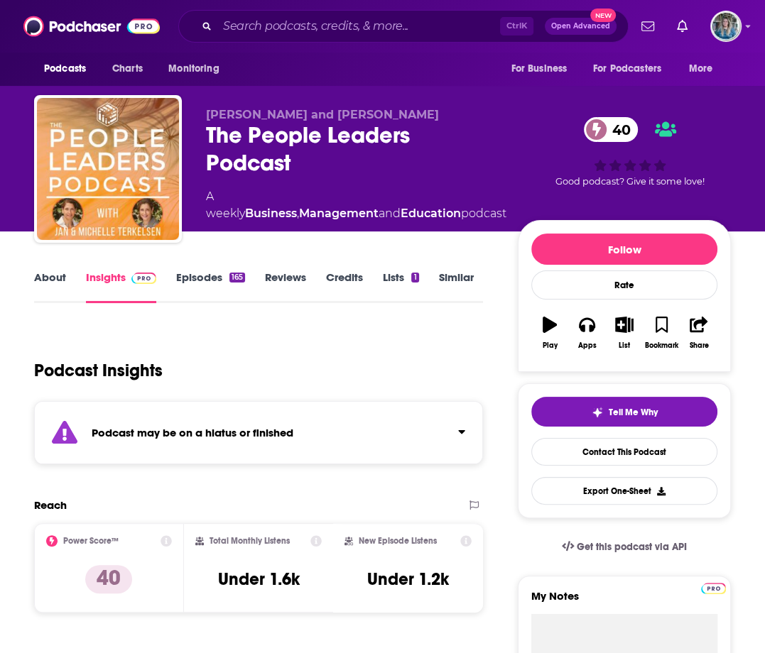
click at [47, 298] on link "About" at bounding box center [50, 287] width 32 height 33
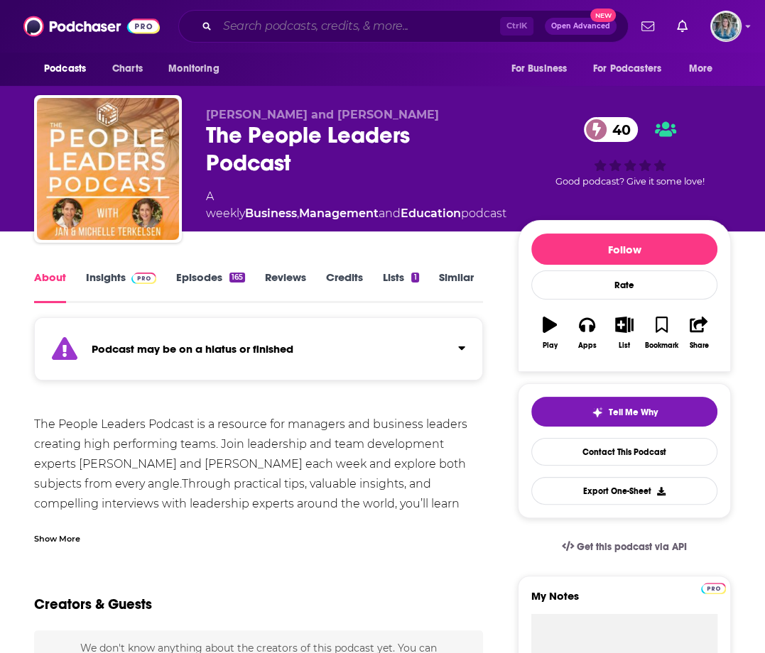
click at [290, 24] on input "Search podcasts, credits, & more..." at bounding box center [358, 26] width 283 height 23
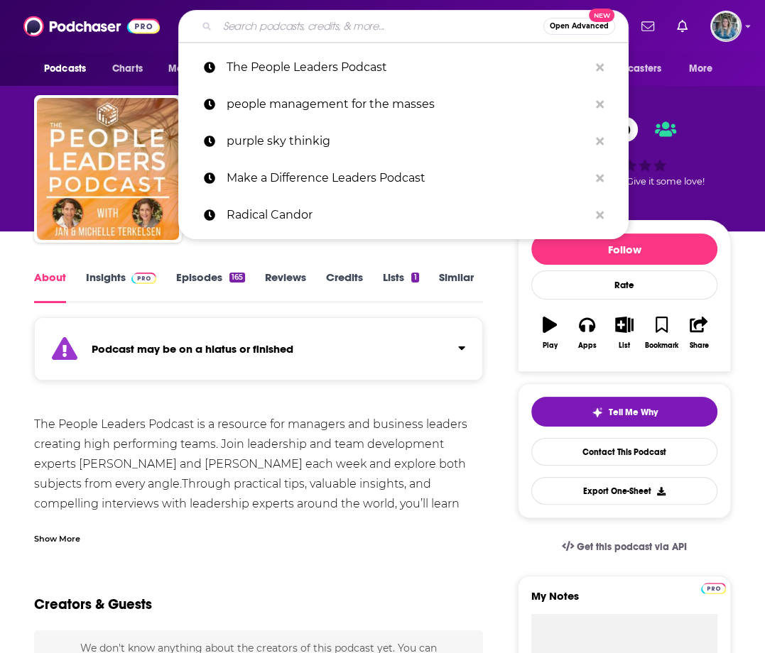
paste input "Planet Money NPR"
type input "Planet Money NPR"
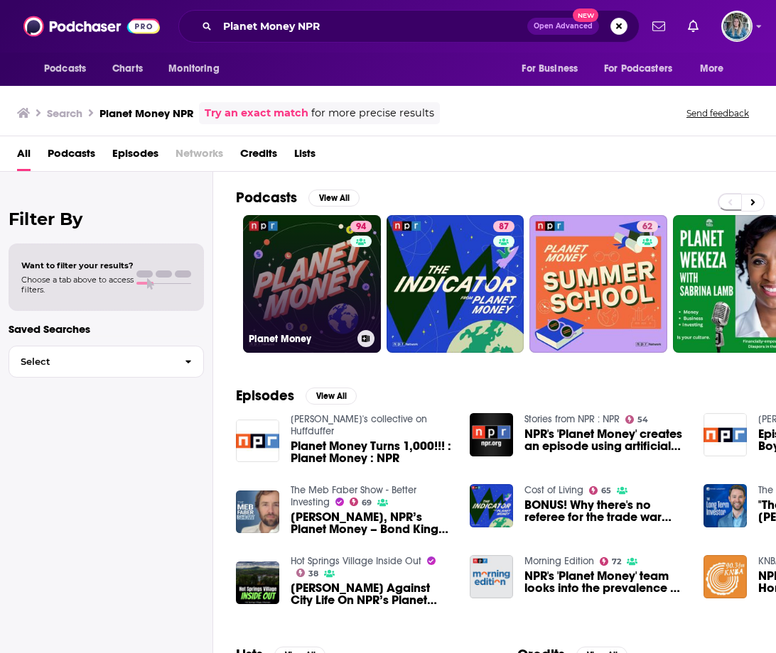
click at [335, 269] on link "94 Planet Money" at bounding box center [312, 284] width 138 height 138
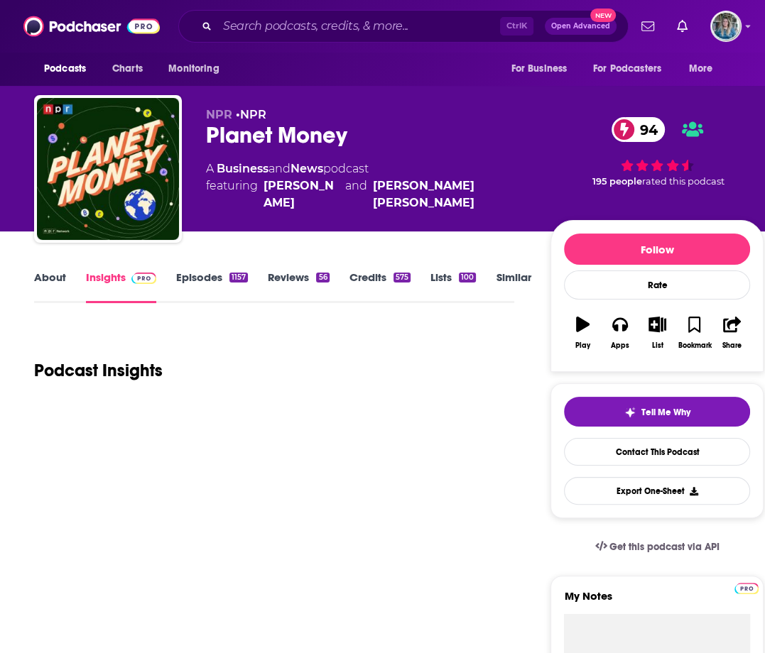
click at [54, 277] on link "About" at bounding box center [50, 287] width 32 height 33
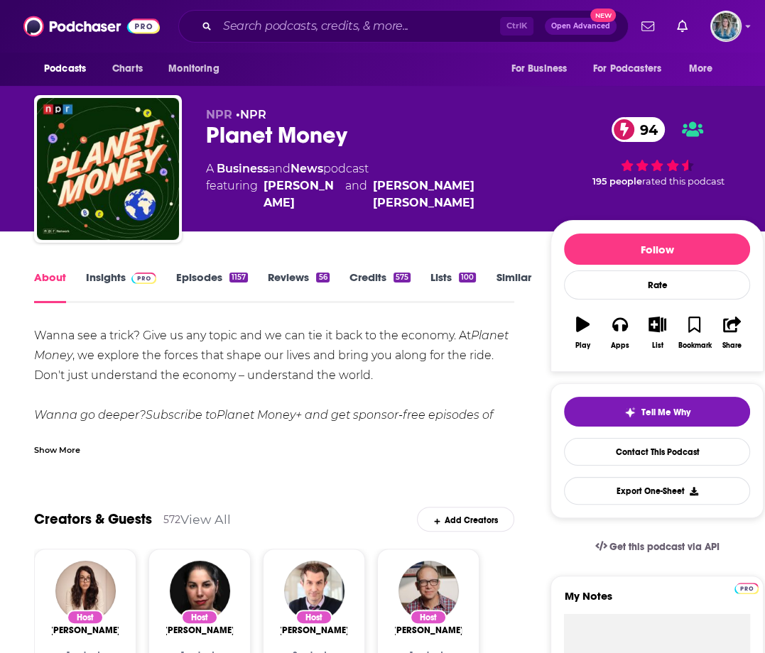
click at [136, 276] on img at bounding box center [143, 278] width 25 height 11
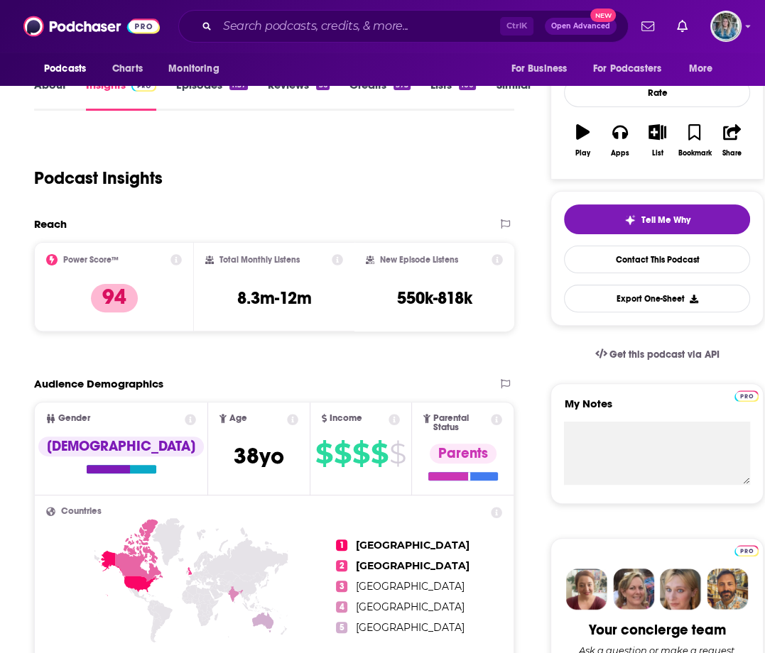
scroll to position [142, 0]
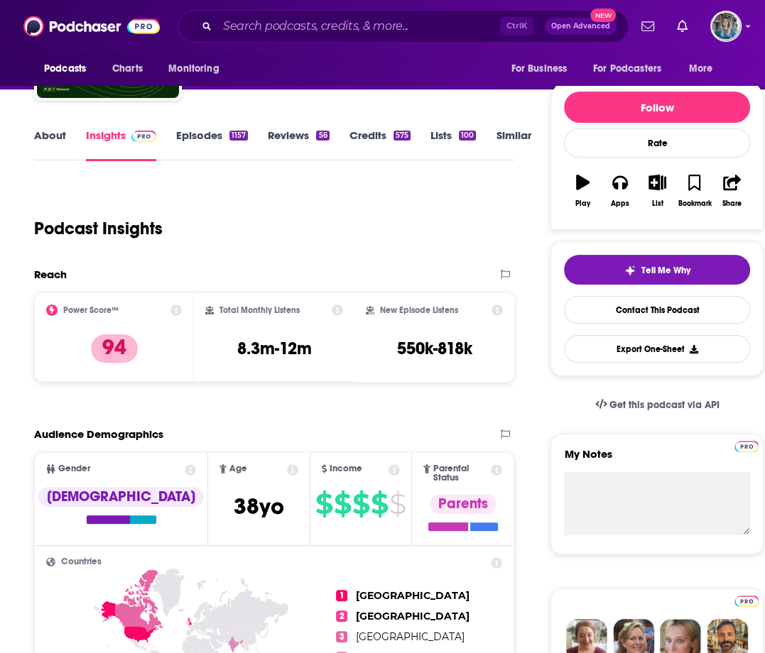
click at [219, 136] on link "Episodes 1157" at bounding box center [212, 145] width 72 height 33
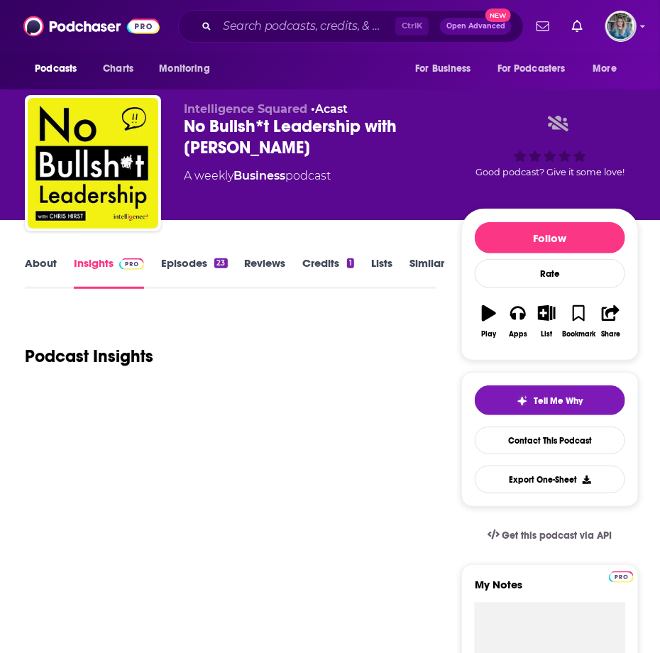
click at [32, 278] on link "About" at bounding box center [41, 272] width 32 height 33
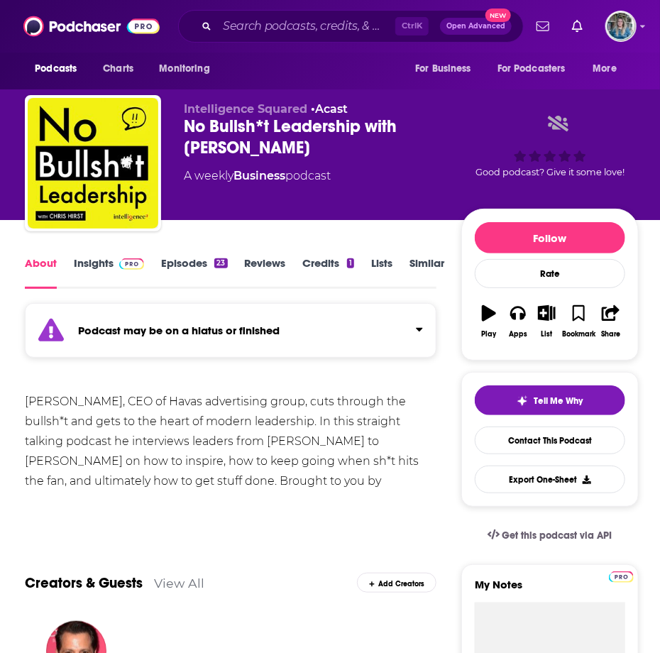
click at [170, 264] on link "Episodes 23" at bounding box center [194, 272] width 66 height 33
